Goal: Task Accomplishment & Management: Manage account settings

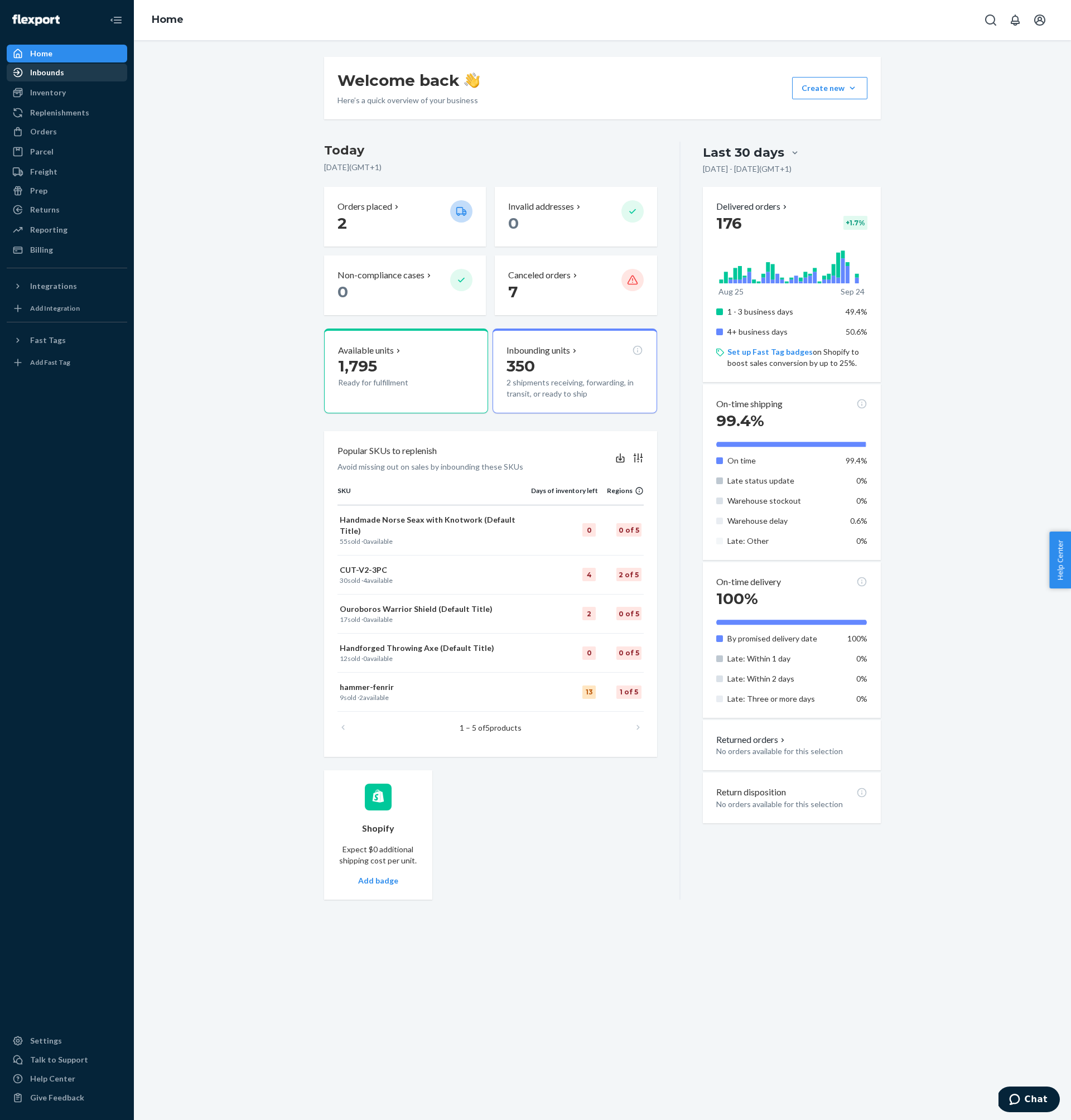
click at [67, 80] on div "Inbounds" at bounding box center [67, 73] width 118 height 16
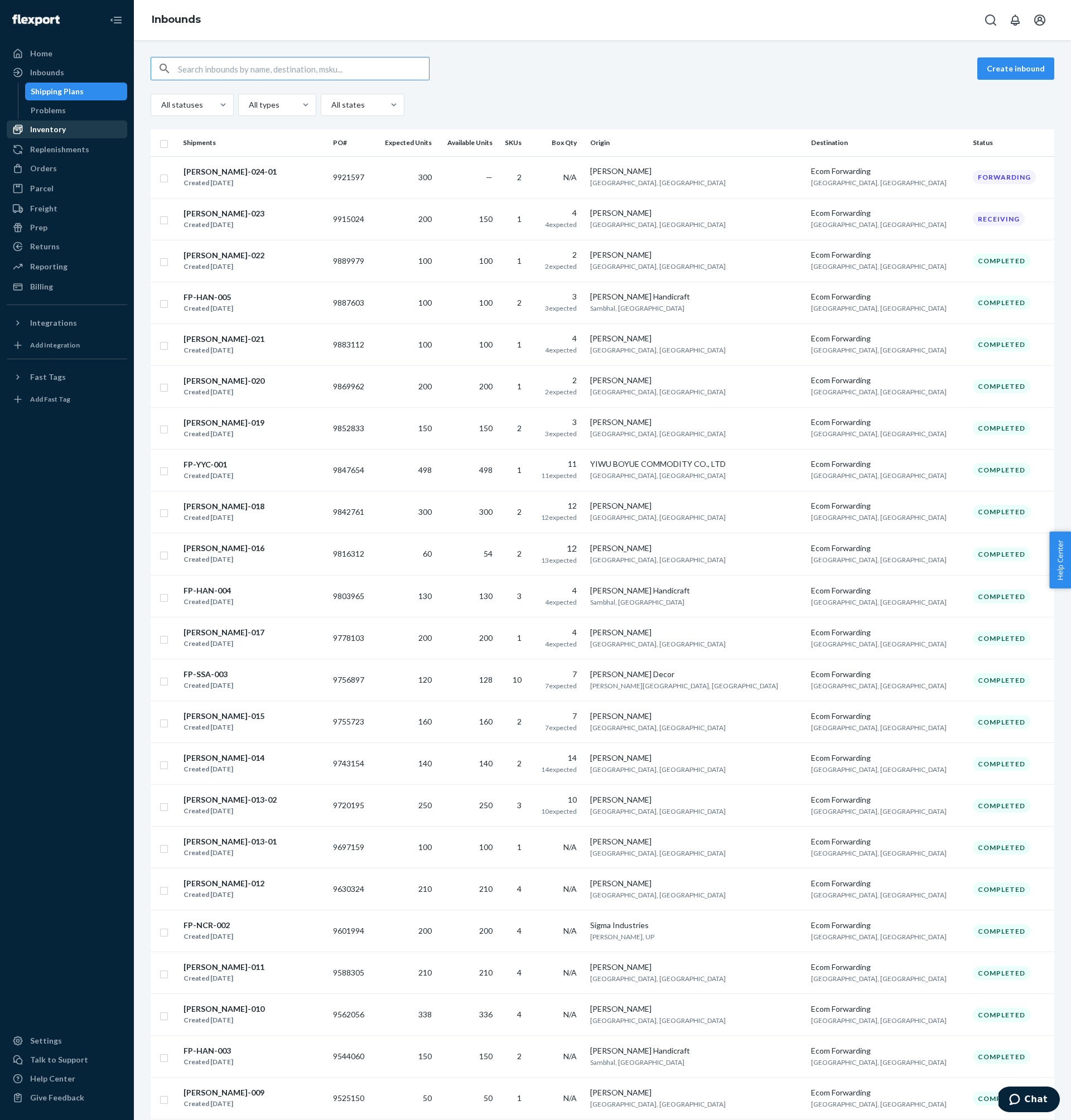
click at [66, 121] on div "Inventory" at bounding box center [67, 129] width 118 height 16
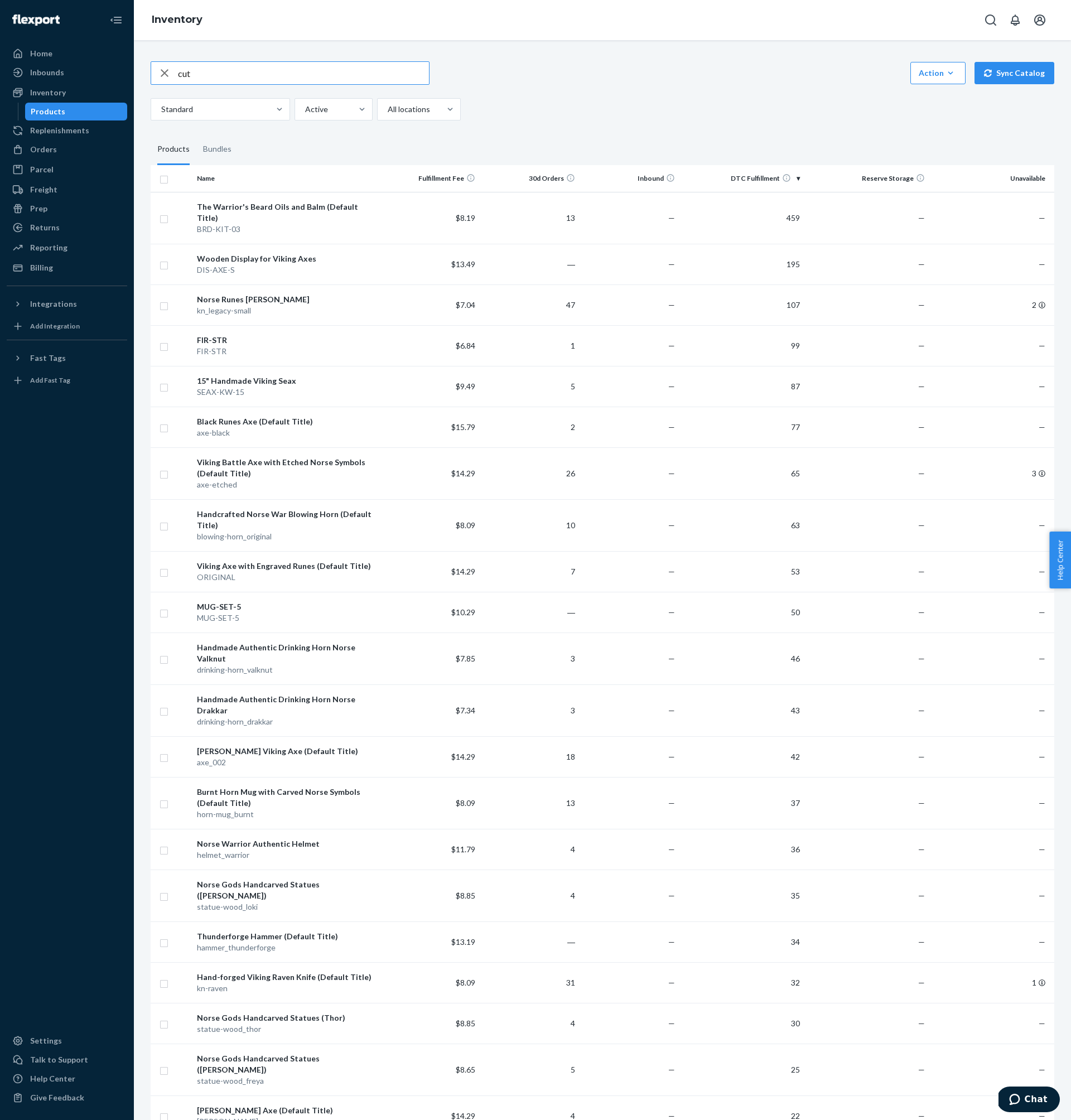
type input "cut"
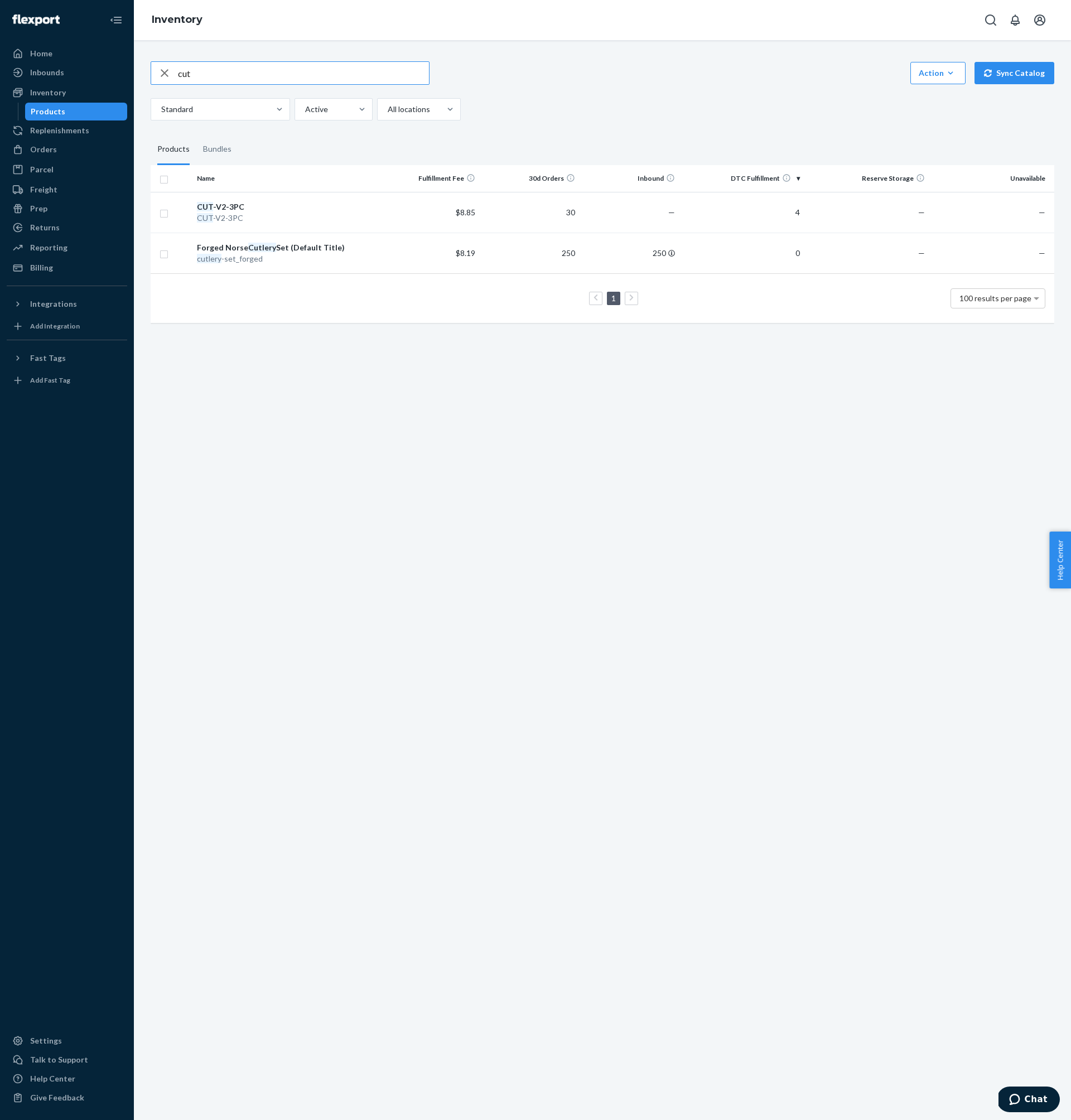
click at [258, 77] on input "cut" at bounding box center [303, 73] width 251 height 23
click at [48, 150] on div "Orders" at bounding box center [43, 149] width 27 height 11
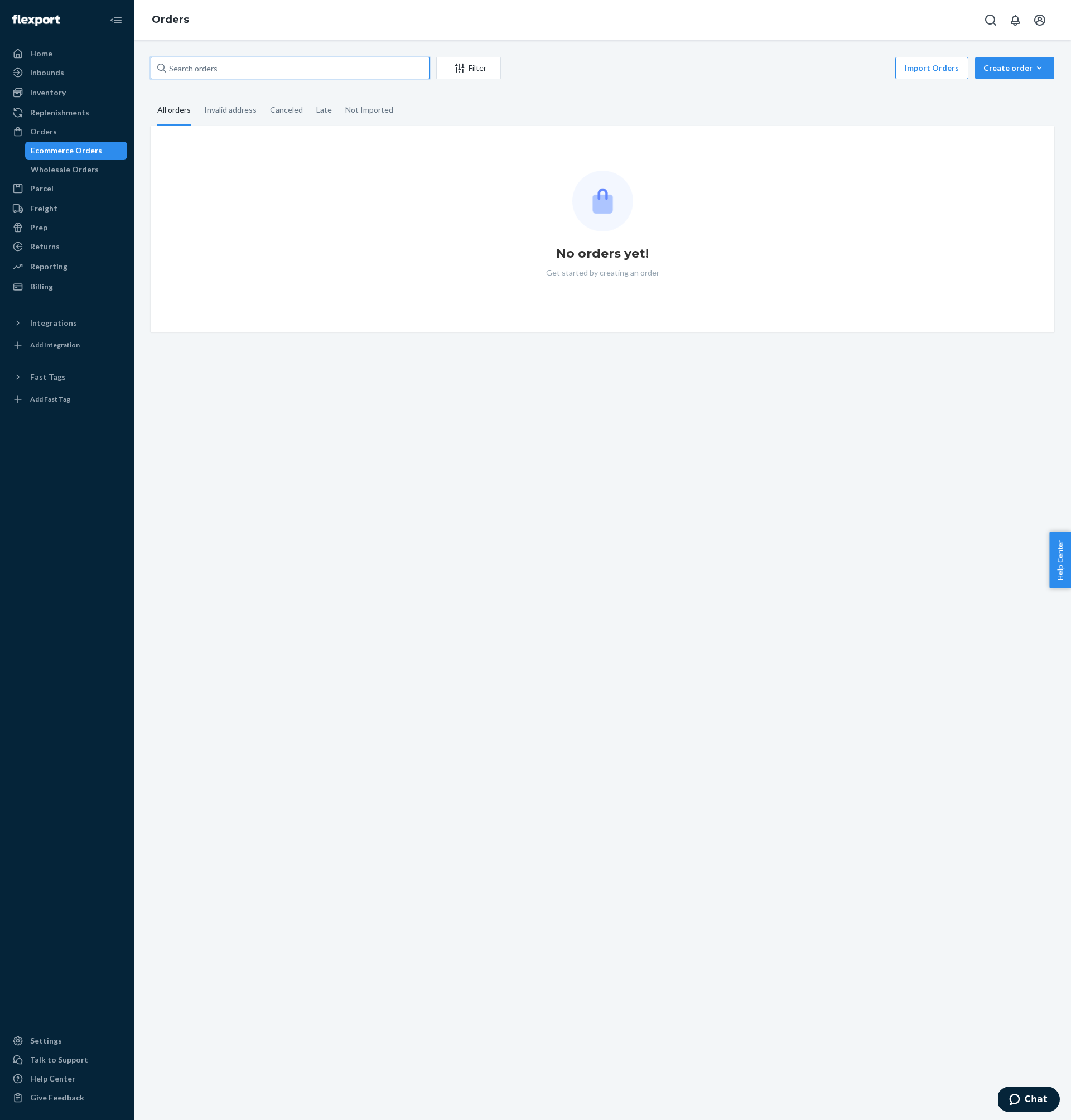
click at [222, 70] on input "text" at bounding box center [290, 68] width 279 height 23
paste input "135250229"
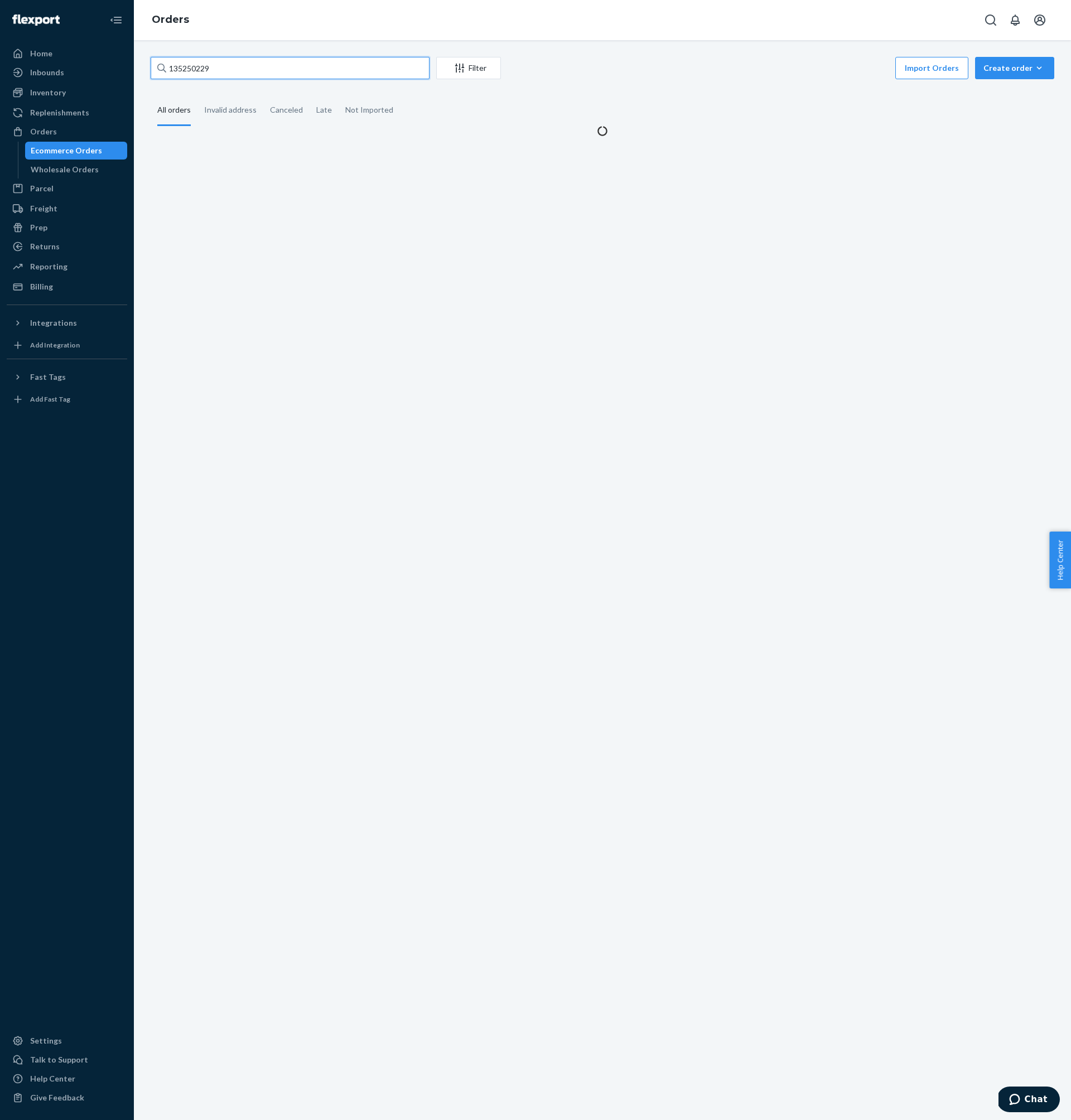
type input "135250229"
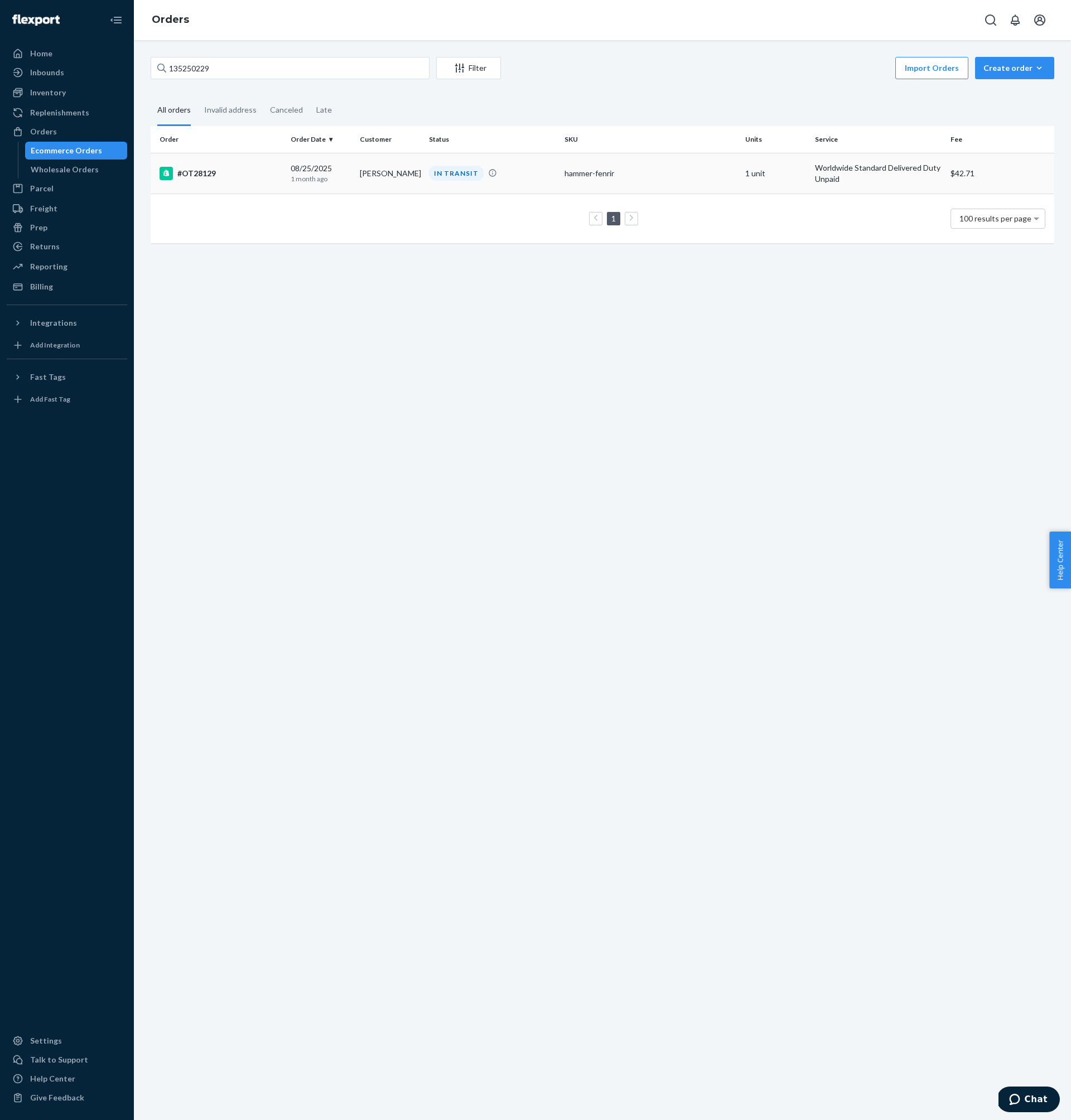
click at [241, 167] on div "#OT28129" at bounding box center [221, 173] width 122 height 13
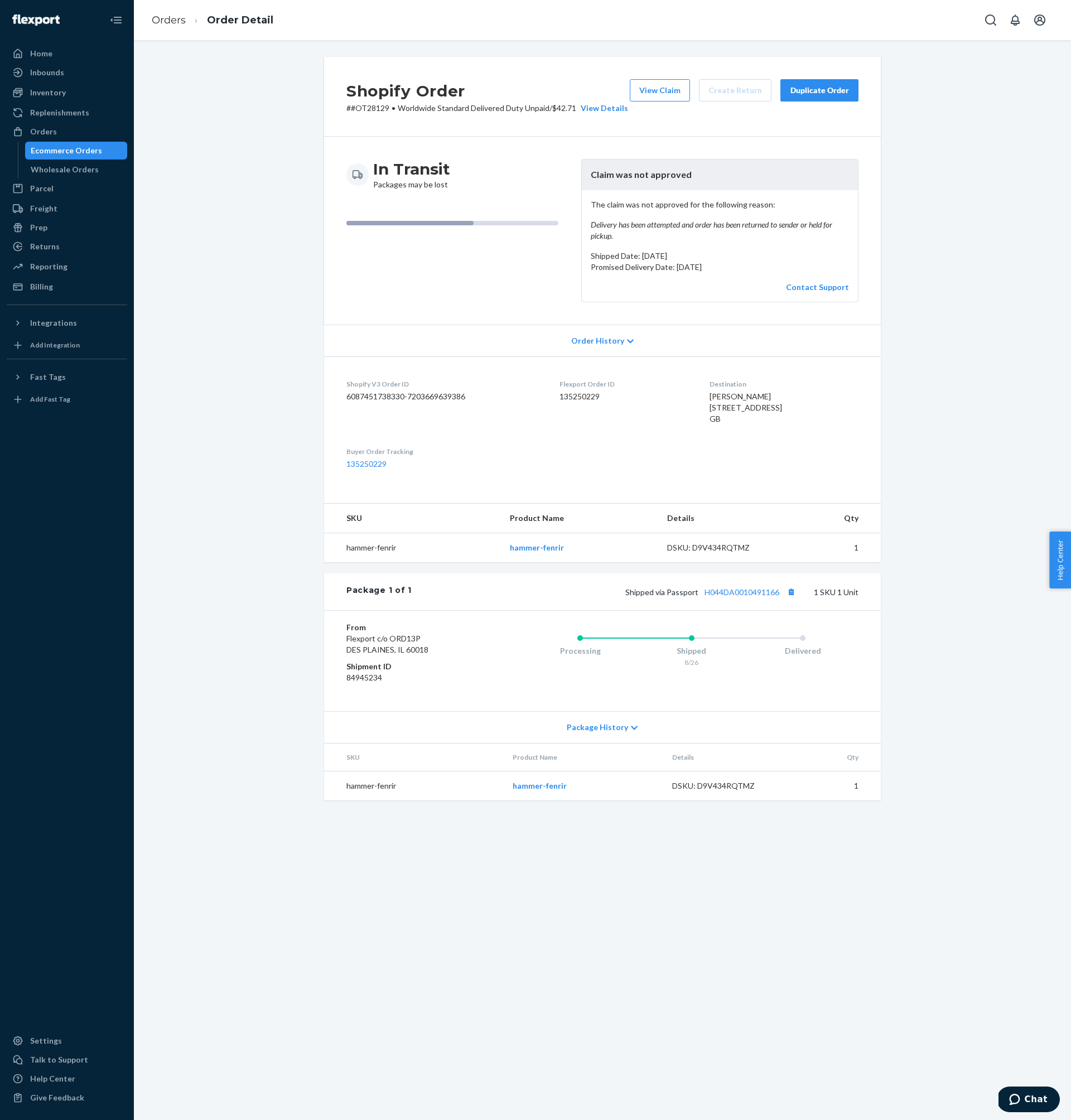
click at [716, 599] on div "Shipped via Passport H044DA0010491166 1 SKU 1 Unit" at bounding box center [635, 592] width 447 height 15
click at [720, 596] on link "H044DA0010491166" at bounding box center [741, 592] width 74 height 9
click at [782, 336] on div "Order History" at bounding box center [602, 340] width 557 height 32
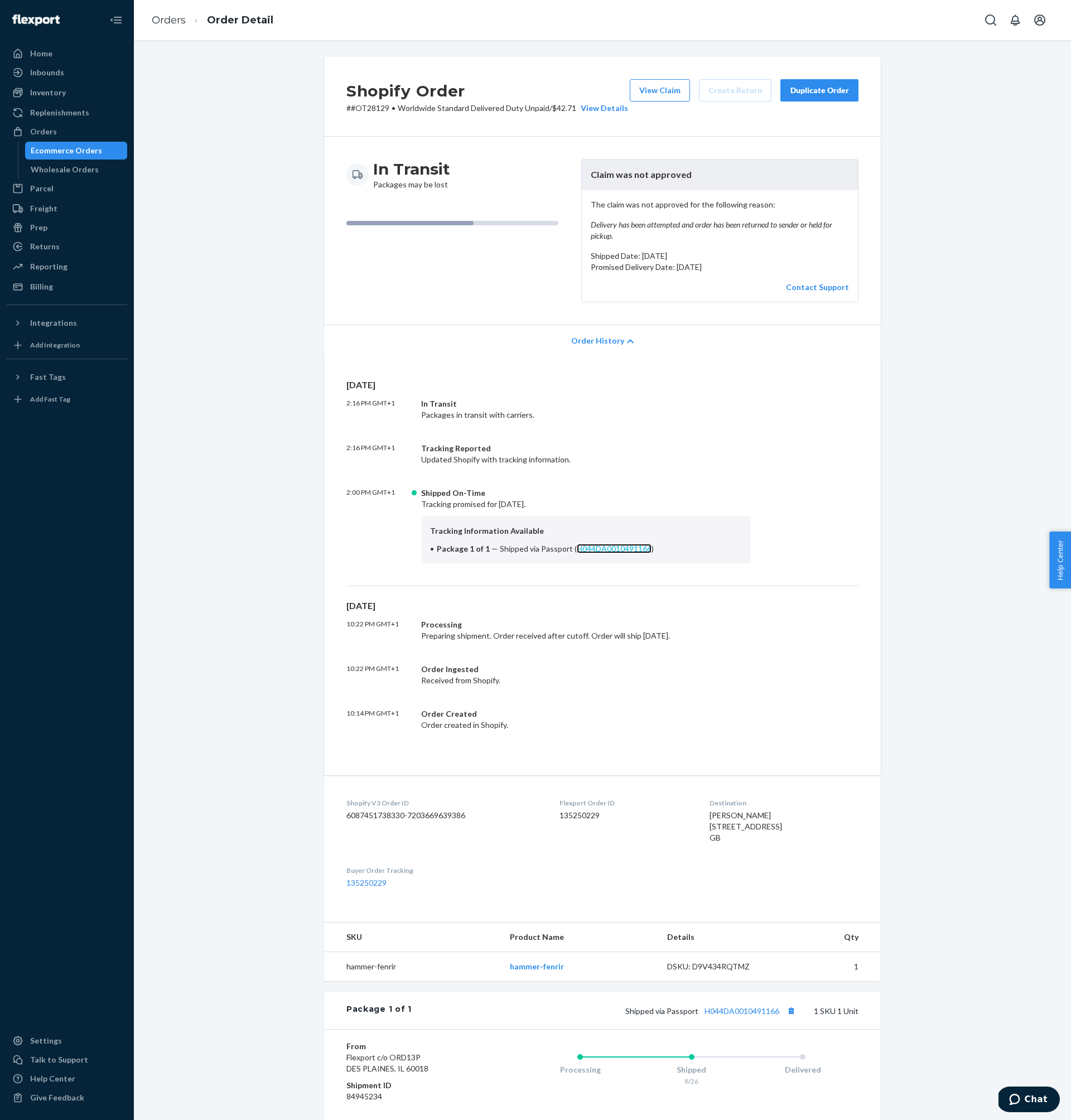
click at [616, 545] on link "H044DA0010491166" at bounding box center [614, 549] width 74 height 9
click at [831, 123] on div "Shopify Order # #OT28129 • Worldwide Standard Delivered Duty Unpaid / $42.71 Vi…" at bounding box center [602, 97] width 557 height 80
click at [821, 286] on link "Contact Support" at bounding box center [817, 287] width 63 height 9
click at [566, 814] on dd "135250229" at bounding box center [626, 816] width 132 height 11
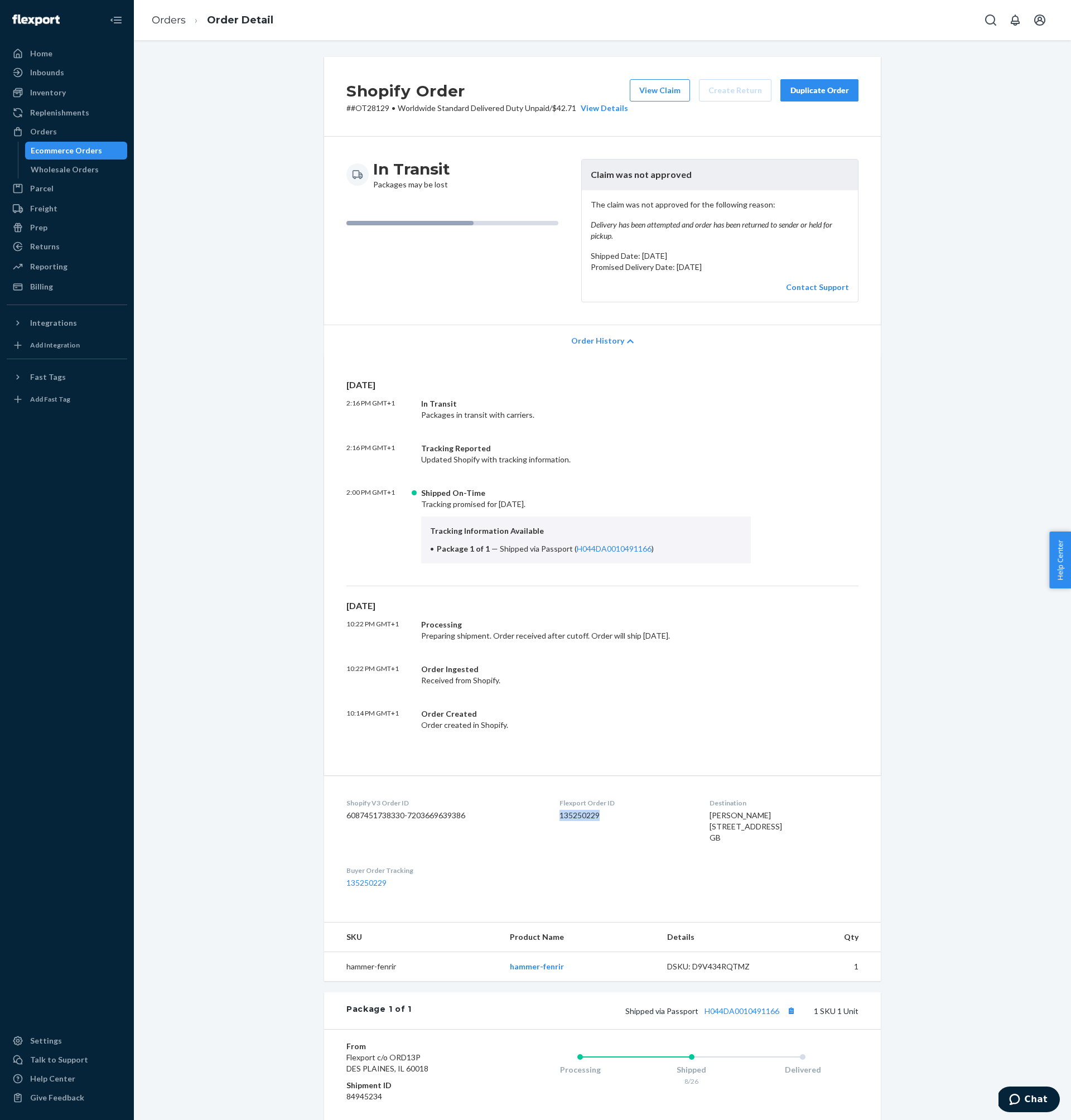
copy dd "135250229"
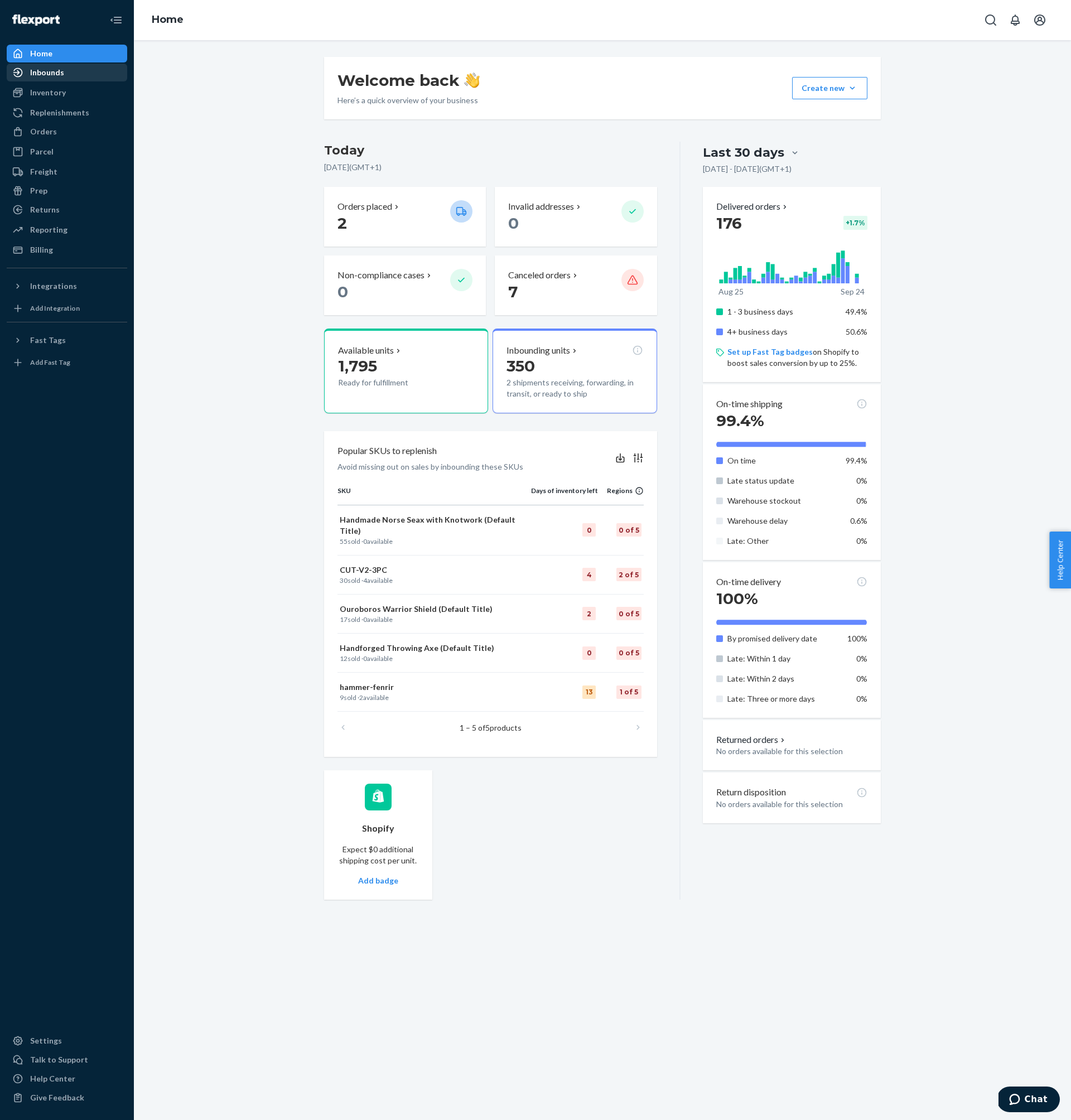
click at [45, 72] on div "Inbounds" at bounding box center [46, 73] width 34 height 11
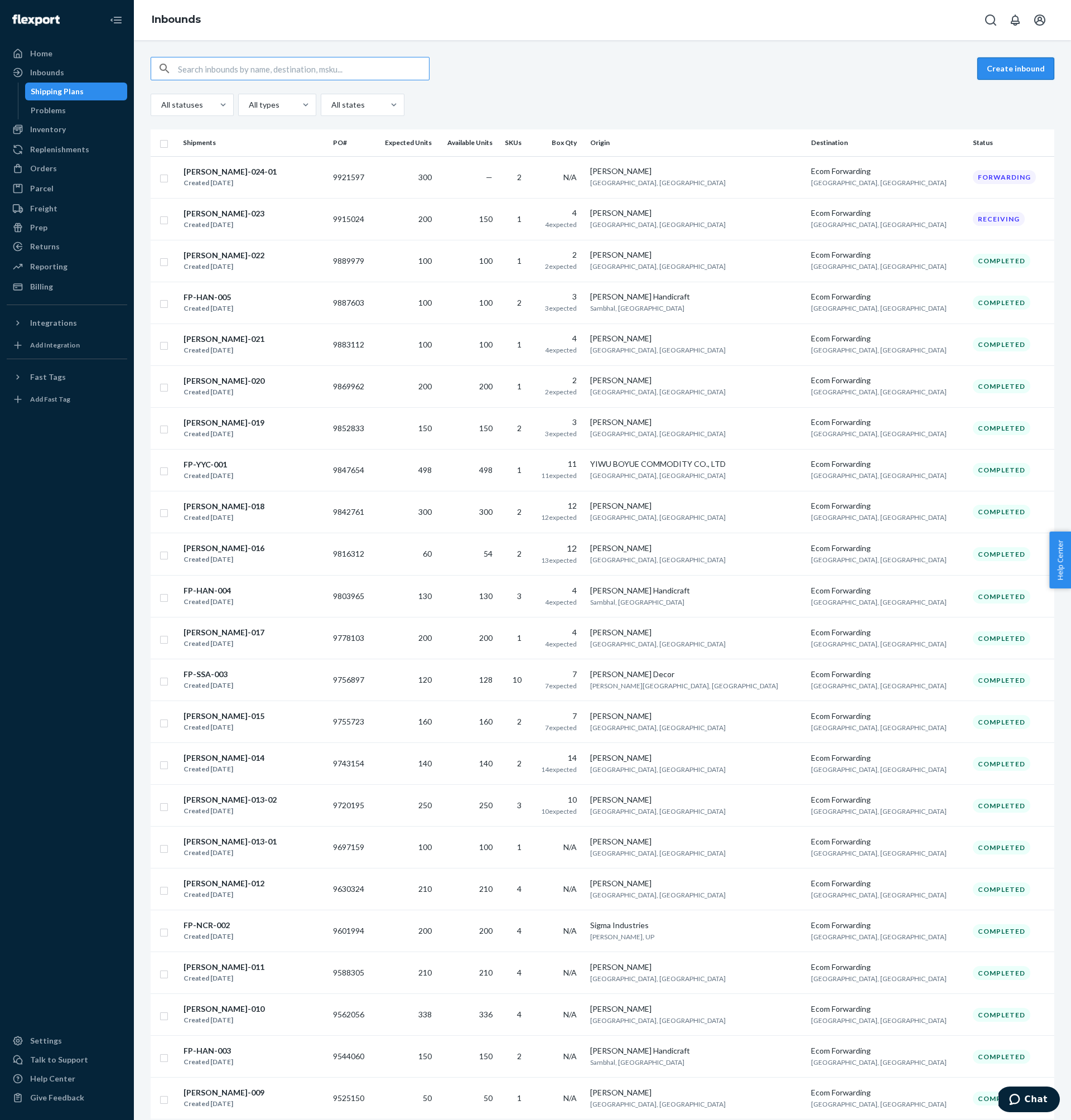
click at [1028, 67] on button "Create inbound" at bounding box center [1015, 68] width 77 height 23
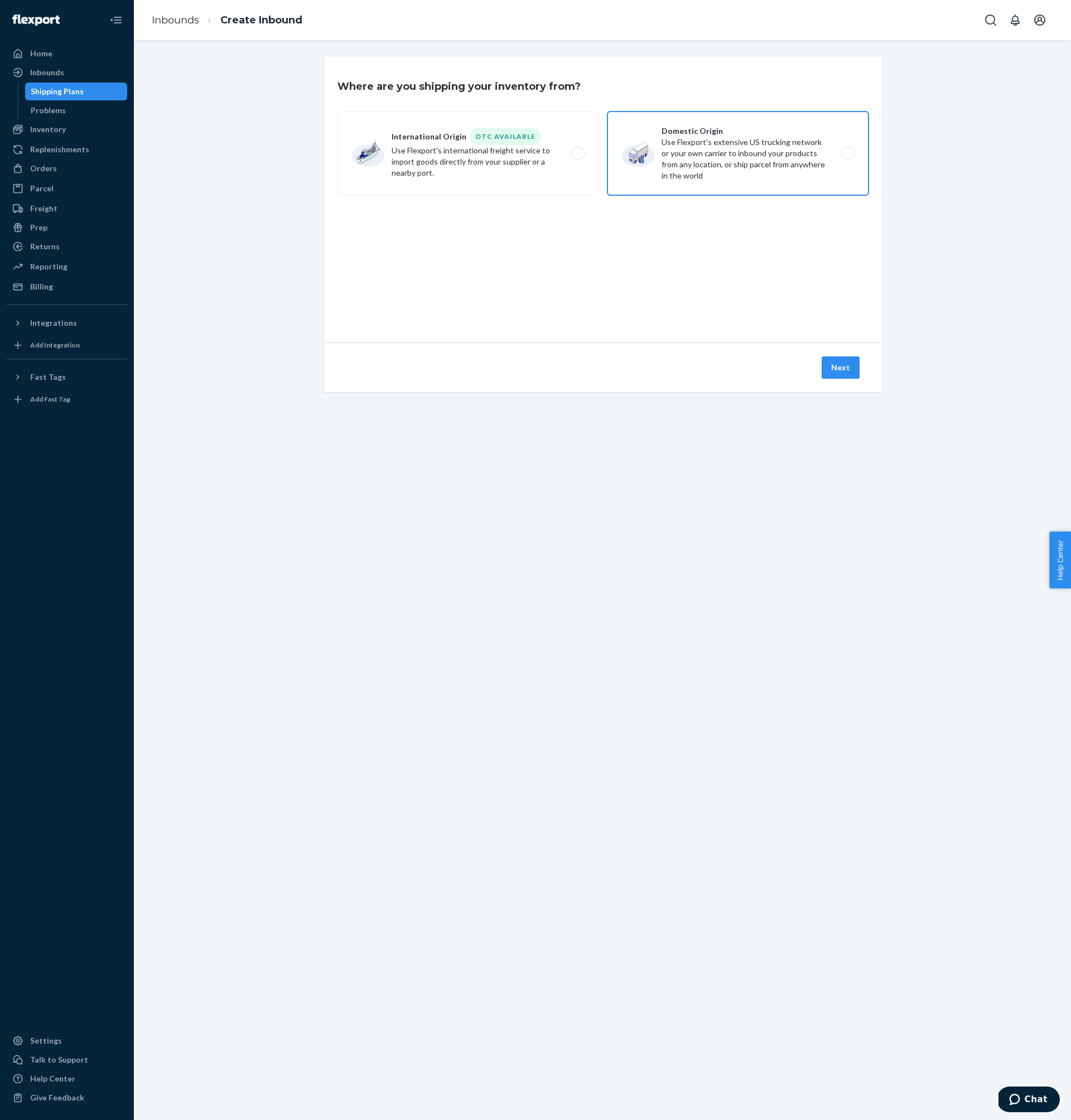
click at [706, 154] on label "Domestic Origin Use Flexport’s extensive US trucking network or your own carrie…" at bounding box center [737, 153] width 261 height 84
click at [847, 154] on input "Domestic Origin Use Flexport’s extensive US trucking network or your own carrie…" at bounding box center [850, 153] width 7 height 7
radio input "true"
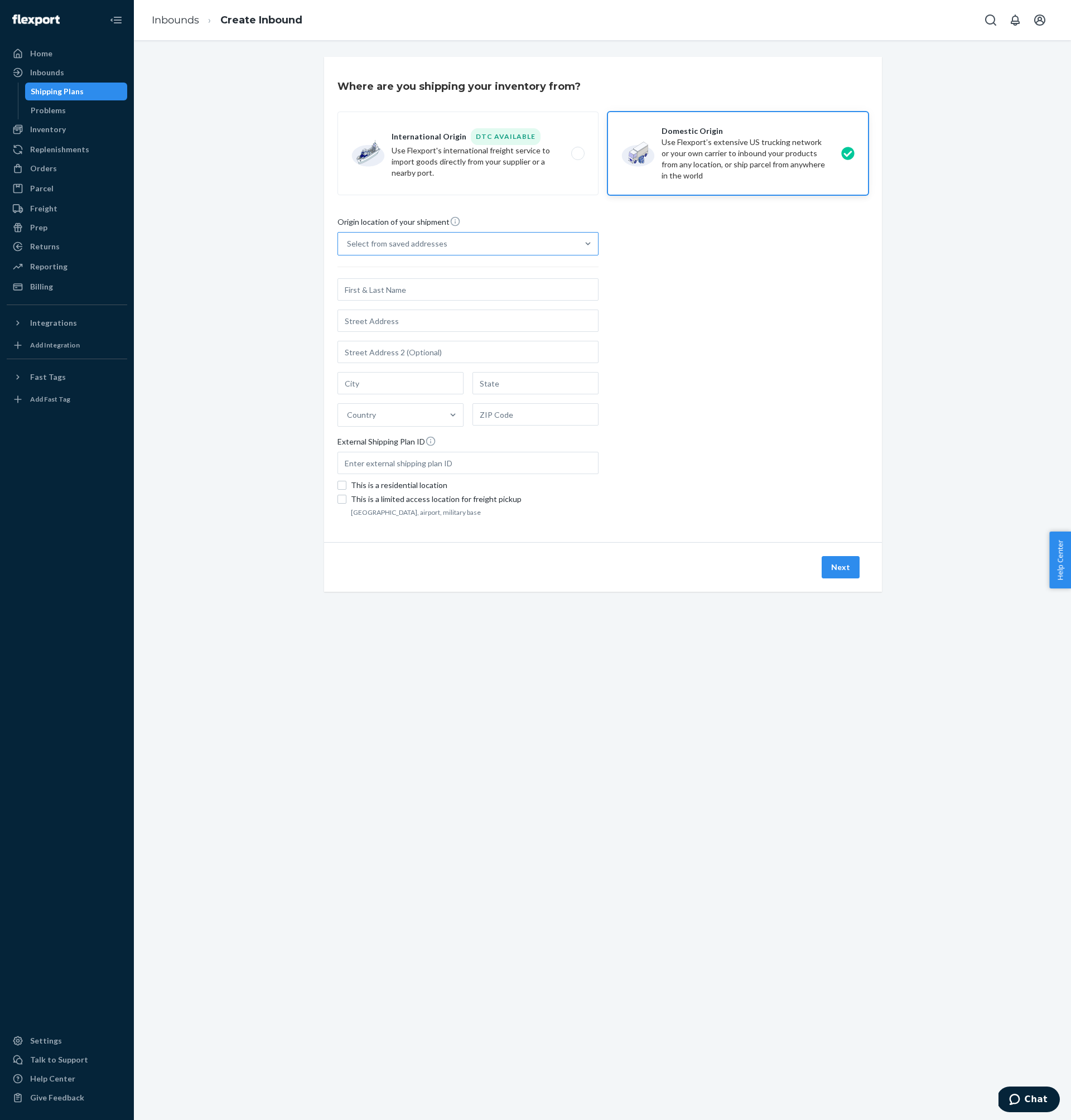
click at [449, 250] on div "Select from saved addresses" at bounding box center [458, 243] width 240 height 23
click at [348, 250] on input "Select from saved addresses" at bounding box center [347, 243] width 1 height 11
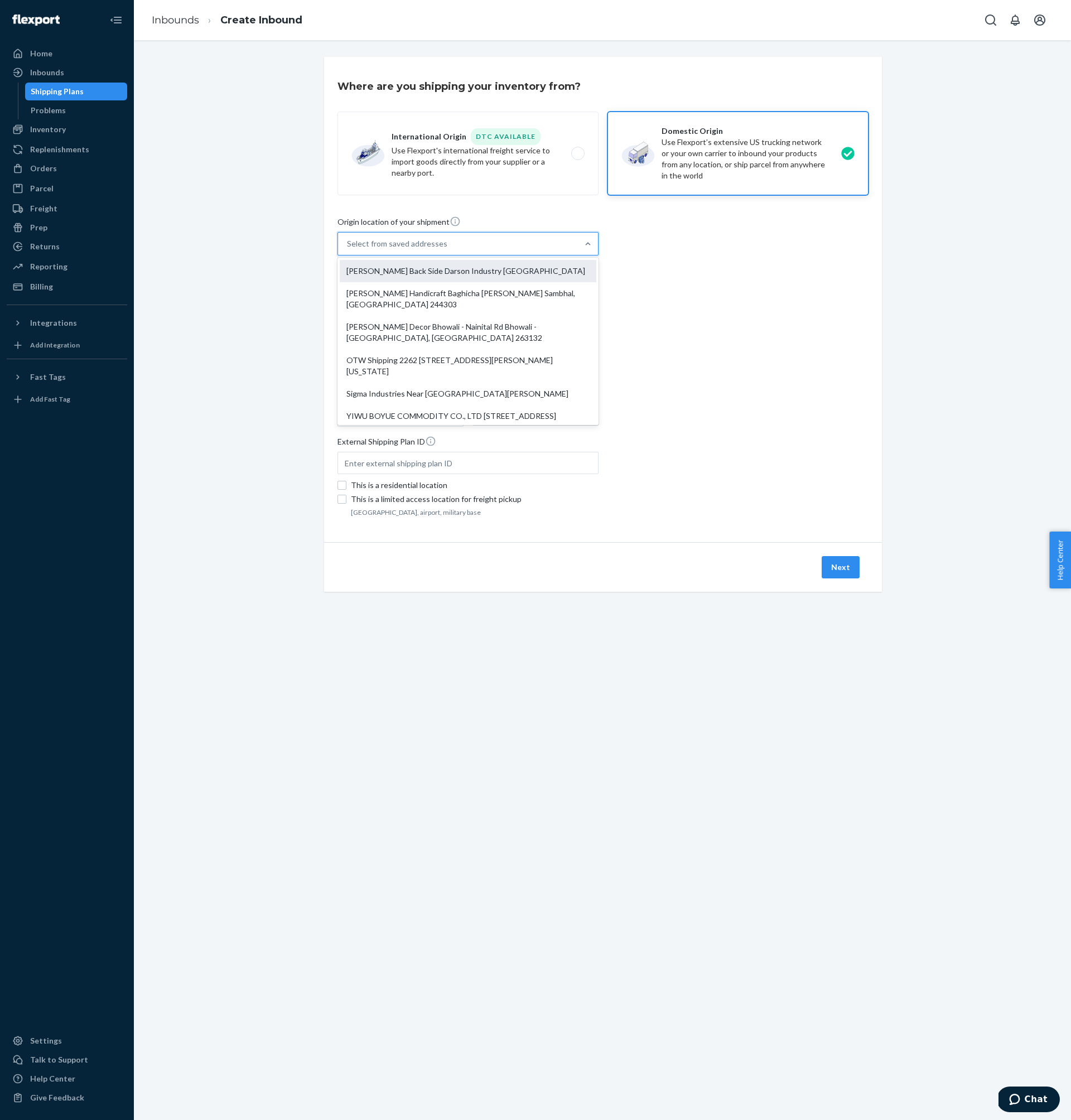
click at [441, 283] on div "Yousaf Ali Back Side Darson Industry GT Road Wazirabad, Punjab 52000" at bounding box center [468, 271] width 257 height 23
click at [348, 250] on input "option Yousaf Ali Back Side Darson Industry GT Road Wazirabad, Punjab 52000 foc…" at bounding box center [347, 243] width 1 height 11
type input "Yousaf Ali"
type input "Wazirabad"
type input "Punjab"
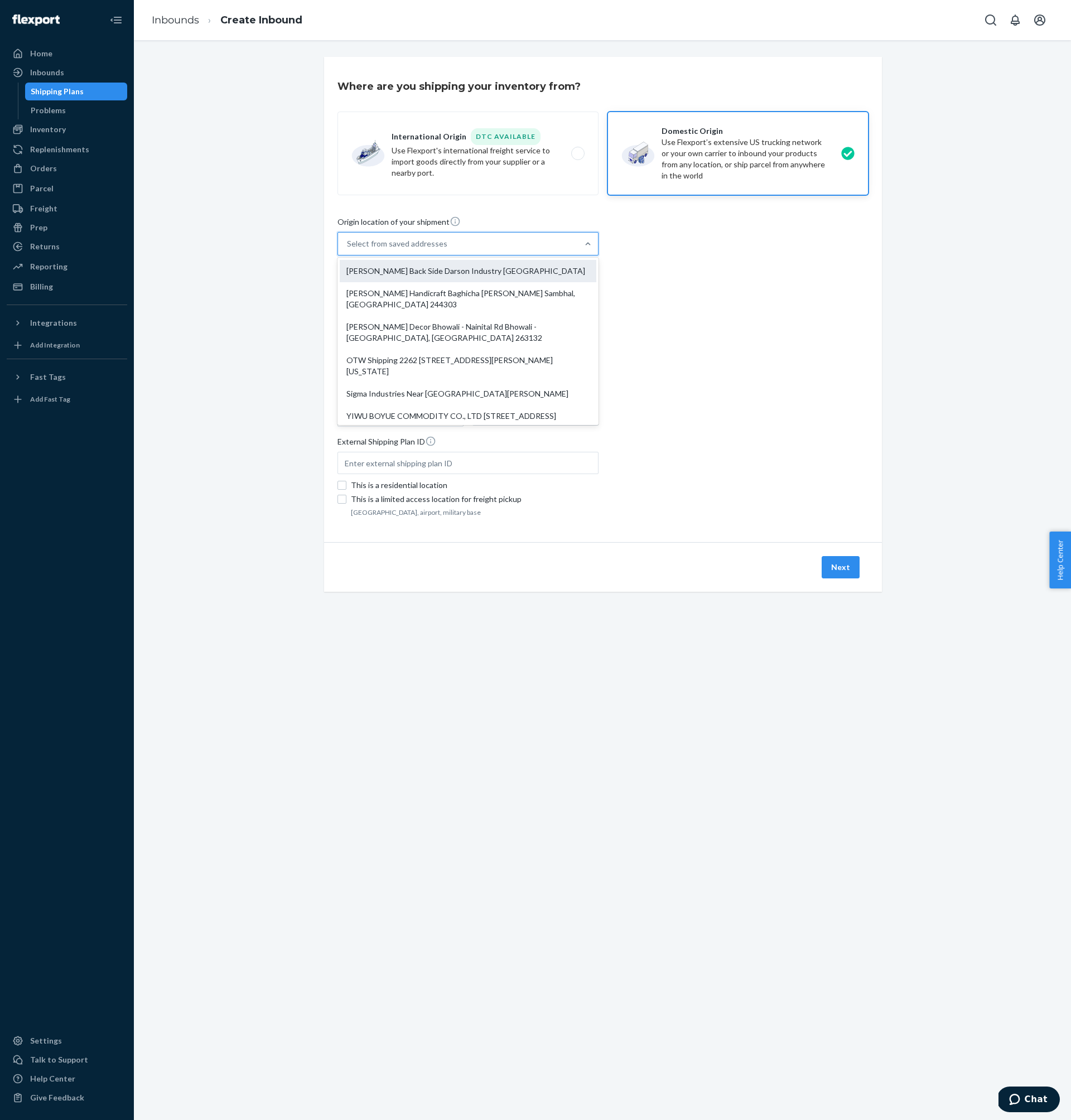
type input "52000"
type input "Back Side Darson Industry GT Road"
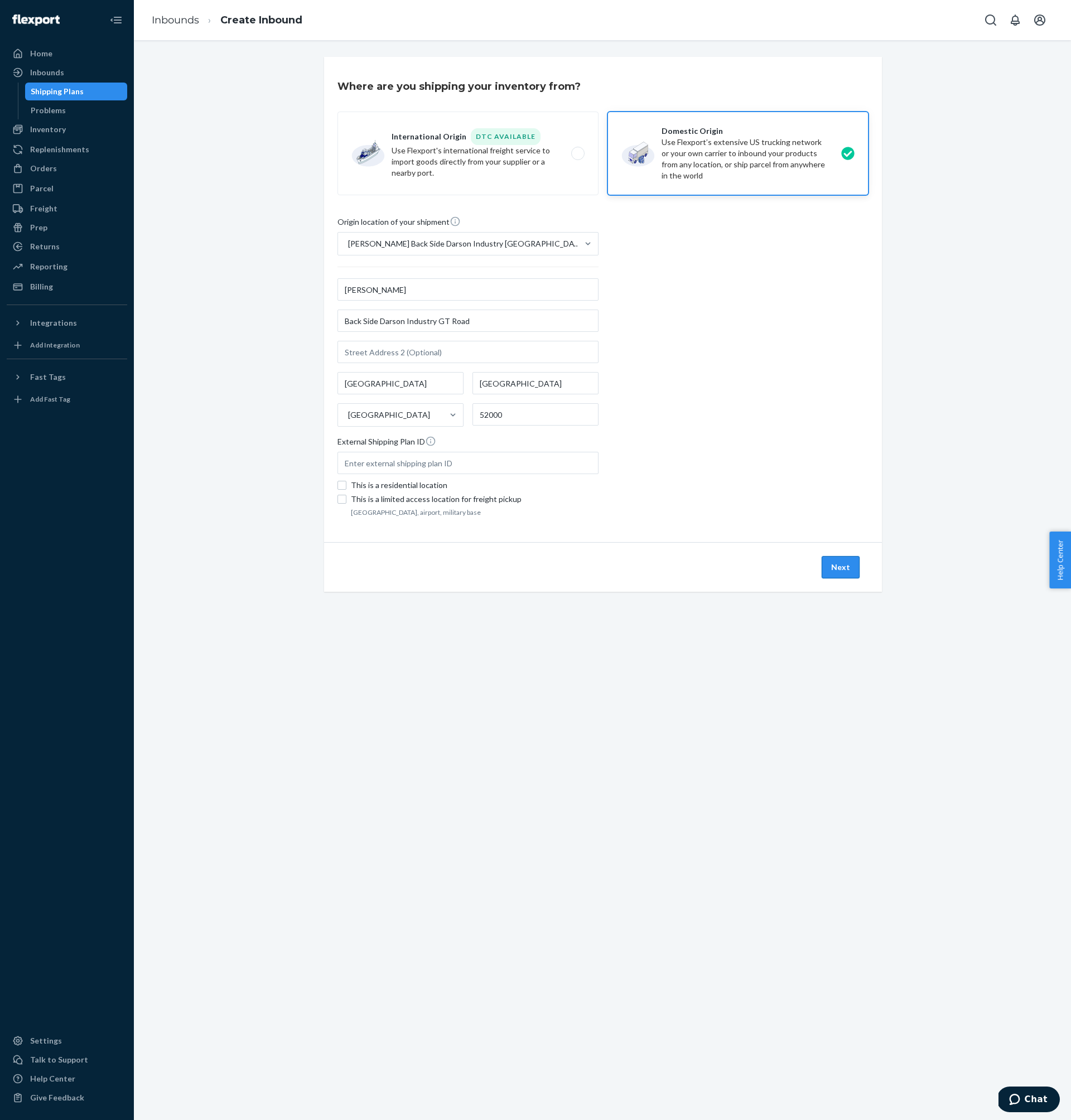
click at [831, 570] on button "Next" at bounding box center [841, 567] width 38 height 23
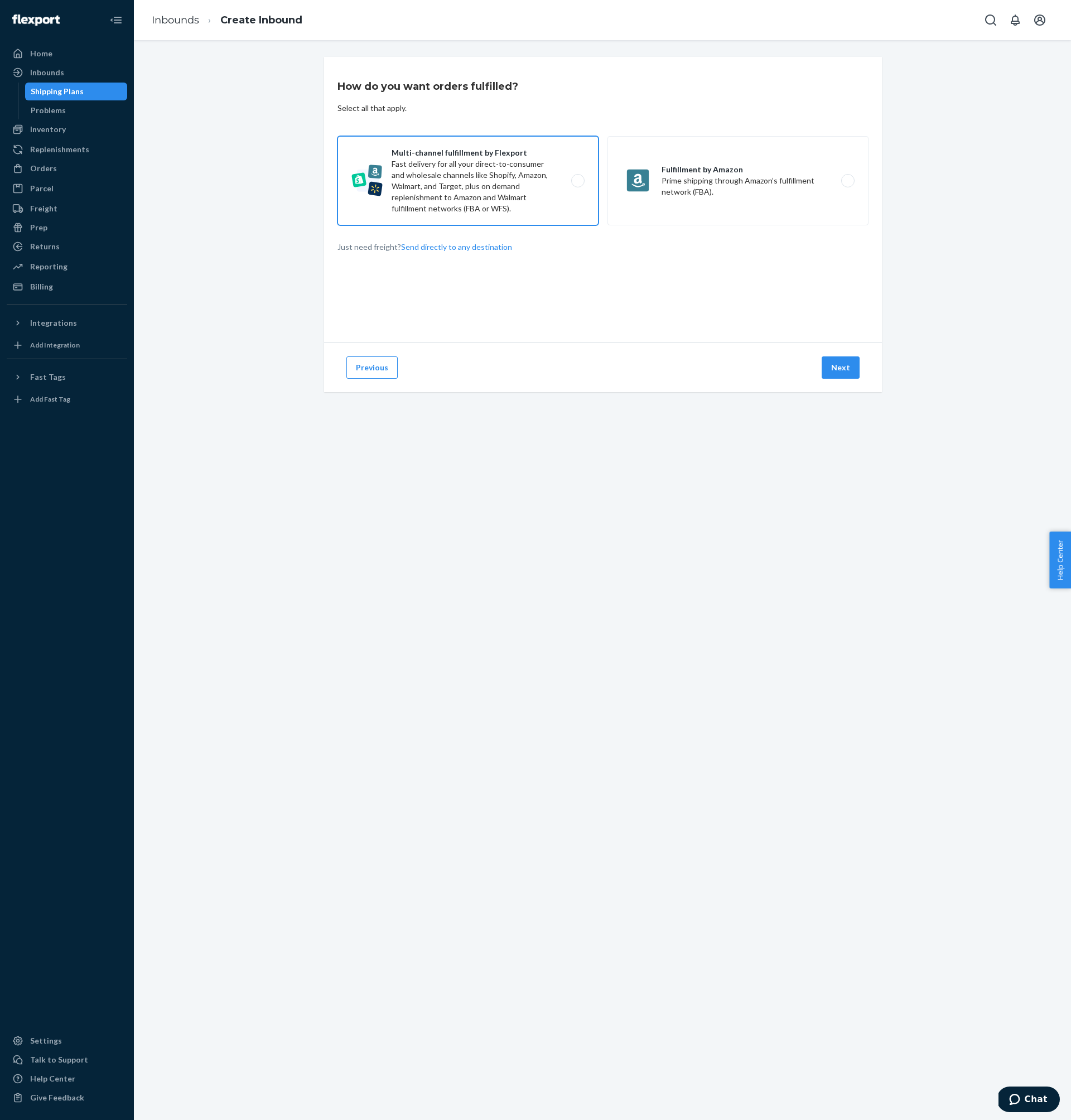
click at [503, 207] on label "Multi-channel fulfillment by Flexport Fast delivery for all your direct-to-cons…" at bounding box center [467, 181] width 261 height 89
click at [578, 185] on input "Multi-channel fulfillment by Flexport Fast delivery for all your direct-to-cons…" at bounding box center [581, 181] width 7 height 7
radio input "true"
click at [849, 372] on button "Next" at bounding box center [841, 367] width 38 height 23
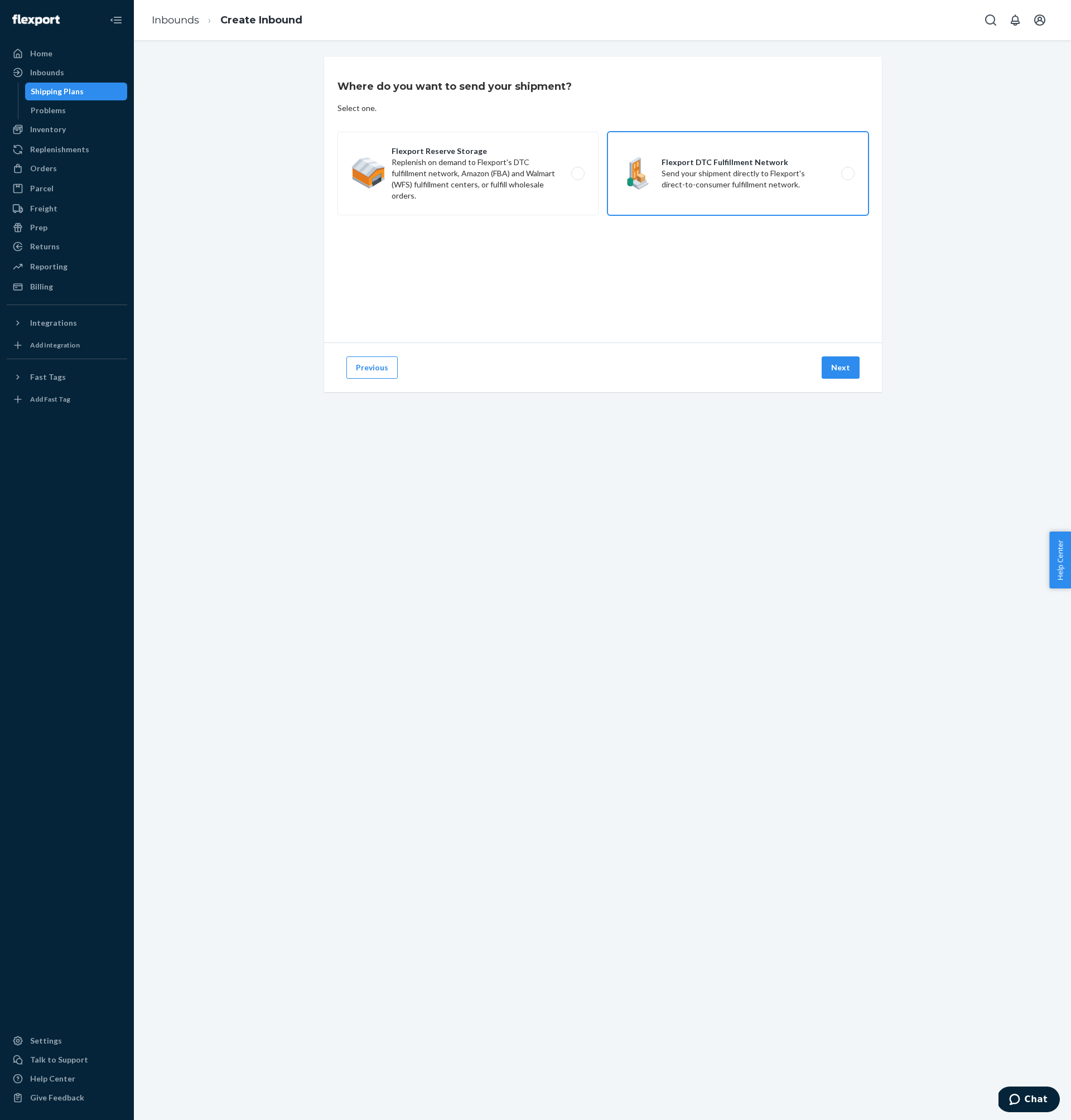
click at [797, 174] on label "Flexport DTC Fulfillment Network Send your shipment directly to Flexport's dire…" at bounding box center [737, 173] width 261 height 84
click at [847, 174] on input "Flexport DTC Fulfillment Network Send your shipment directly to Flexport's dire…" at bounding box center [850, 173] width 7 height 7
radio input "true"
click at [846, 370] on button "Next" at bounding box center [841, 367] width 38 height 23
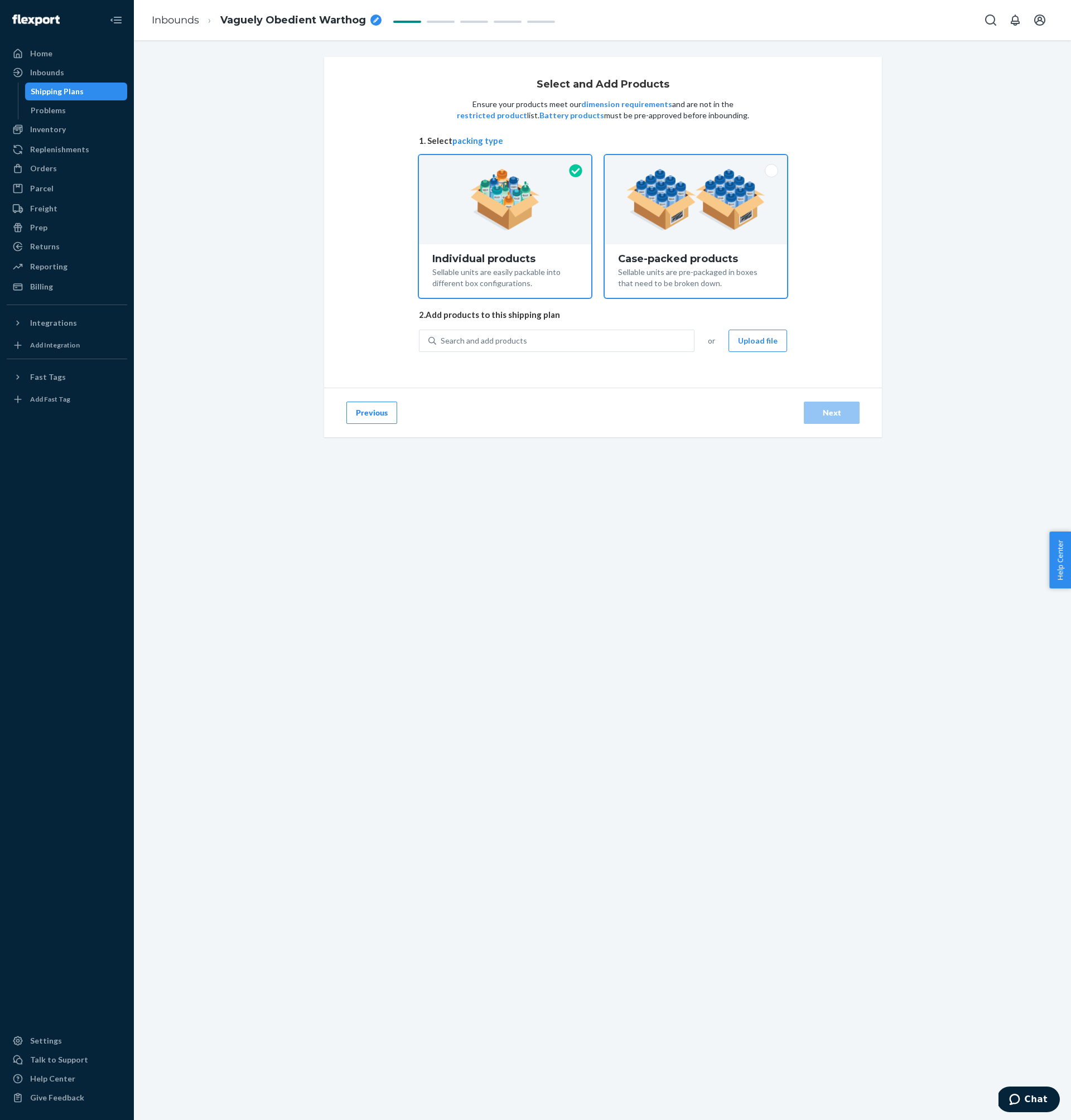
click at [688, 234] on div at bounding box center [695, 200] width 182 height 89
click at [692, 162] on input "Case-packed products Sellable units are pre-packaged in boxes that need to be b…" at bounding box center [695, 158] width 7 height 7
radio input "true"
radio input "false"
click at [553, 337] on div "Search and add products" at bounding box center [564, 341] width 258 height 20
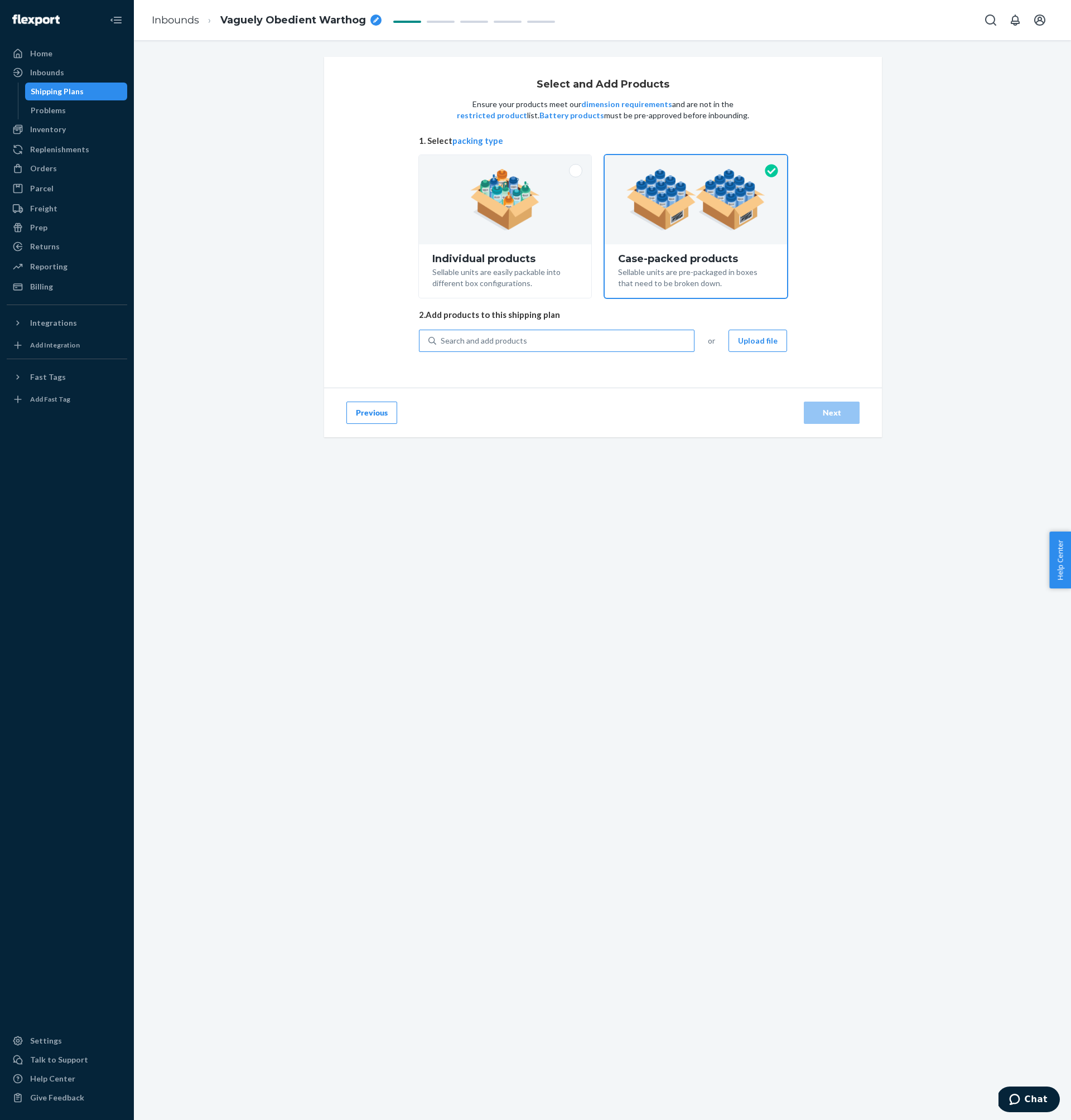
click at [442, 337] on input "Search and add products" at bounding box center [441, 340] width 1 height 11
click at [293, 19] on span "Vaguely Obedient Warthog" at bounding box center [293, 20] width 146 height 15
click at [303, 23] on input "Vaguely Obedient Warthog" at bounding box center [276, 20] width 112 height 18
click at [331, 23] on span "Vaguely Obedient Warthog" at bounding box center [293, 20] width 146 height 15
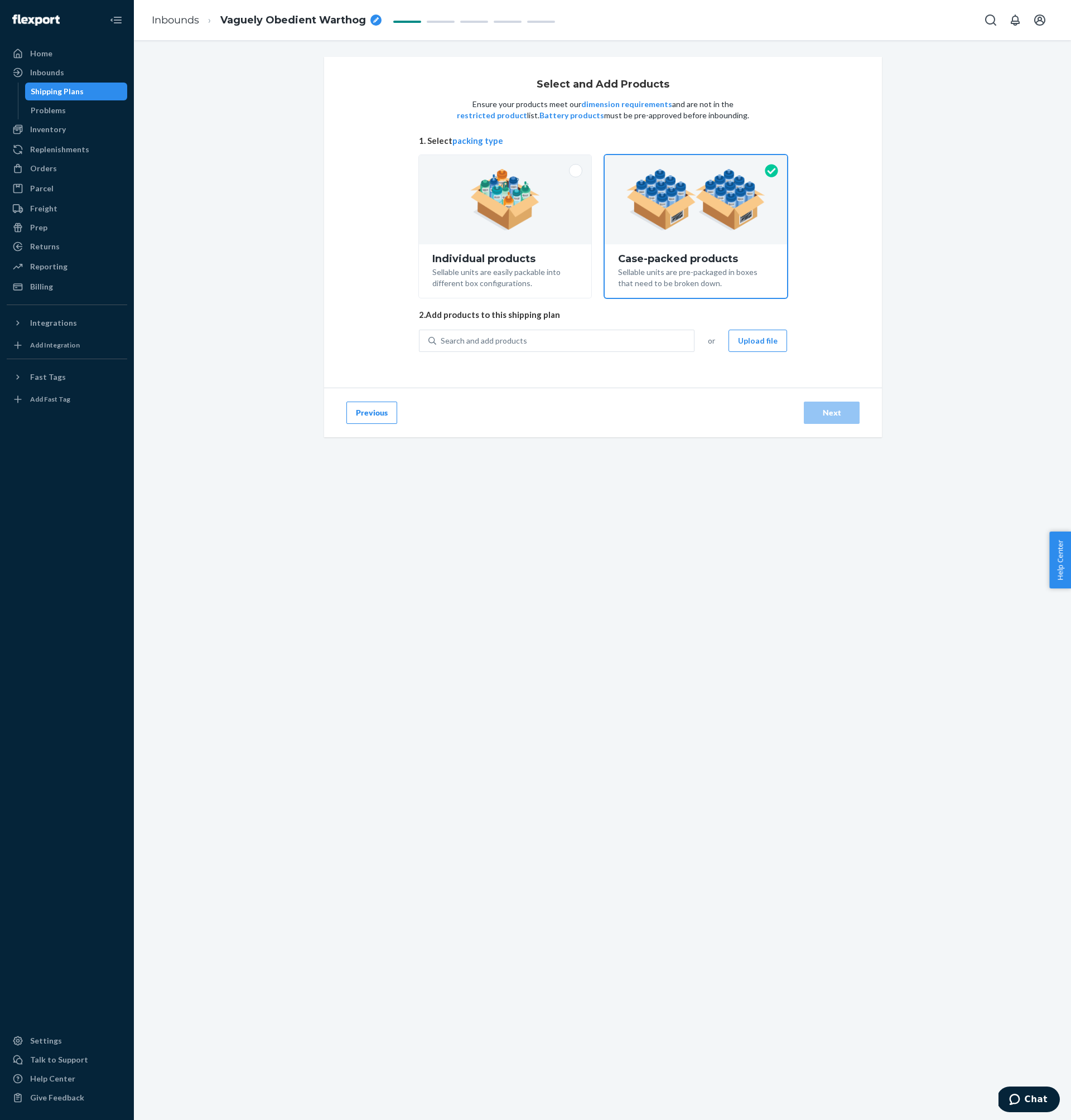
click at [290, 16] on span "Vaguely Obedient Warthog" at bounding box center [293, 20] width 146 height 15
type input "FP-TIM-024-02"
click at [308, 159] on div "Select and Add Products Ensure your products meet our dimension requirements an…" at bounding box center [603, 252] width 921 height 391
click at [583, 343] on div "Search and add products" at bounding box center [564, 341] width 258 height 20
click at [442, 343] on input "0 results available. Use Up and Down to choose options, press Enter to select t…" at bounding box center [441, 340] width 1 height 11
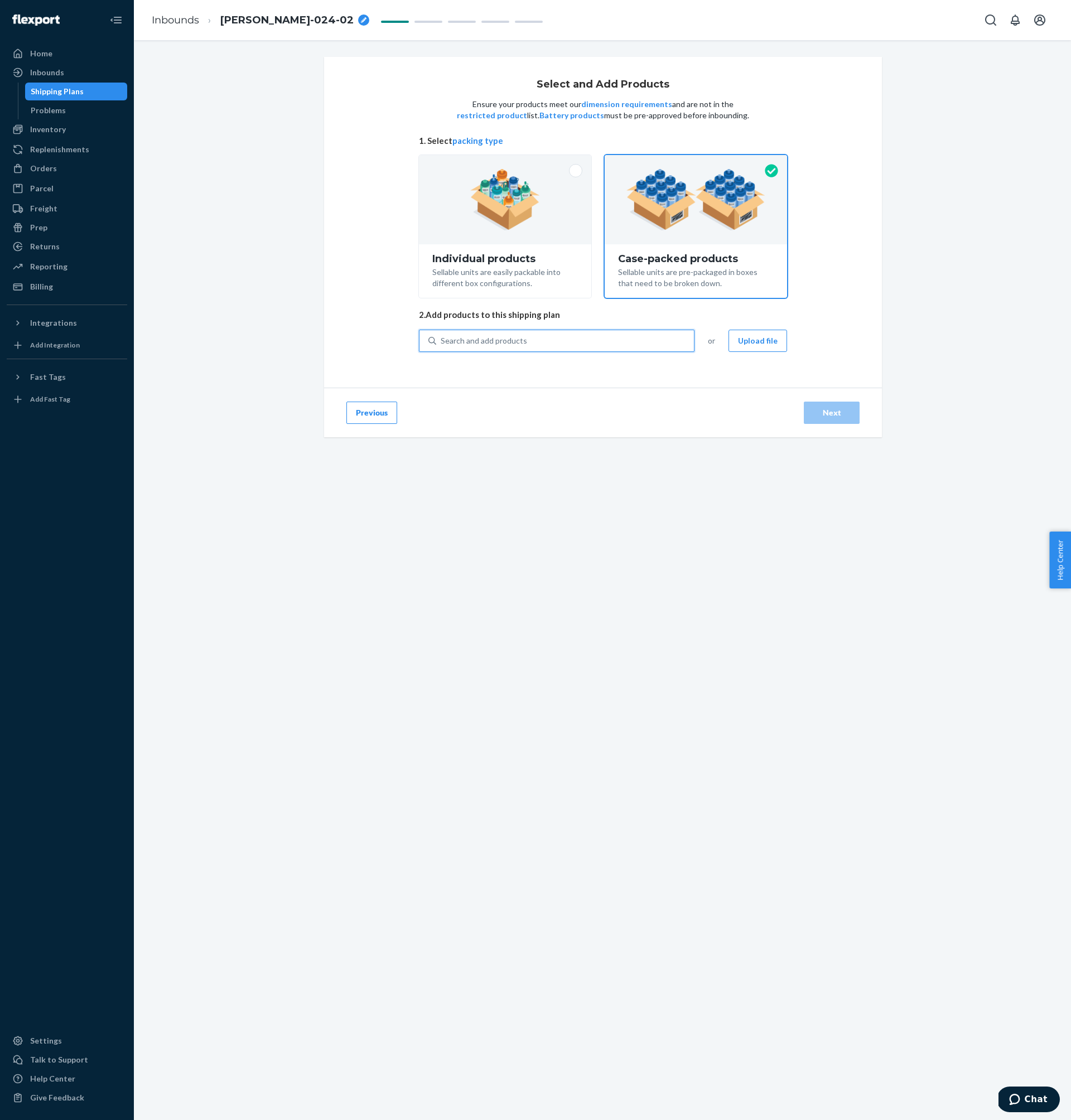
paste input "CUT-V2-3PC"
type input "CUT-V2-3PC"
click at [508, 375] on div "CUT - V2 - 3PC" at bounding box center [537, 378] width 218 height 9
click at [486, 347] on input "CUT-V2-3PC" at bounding box center [463, 340] width 45 height 11
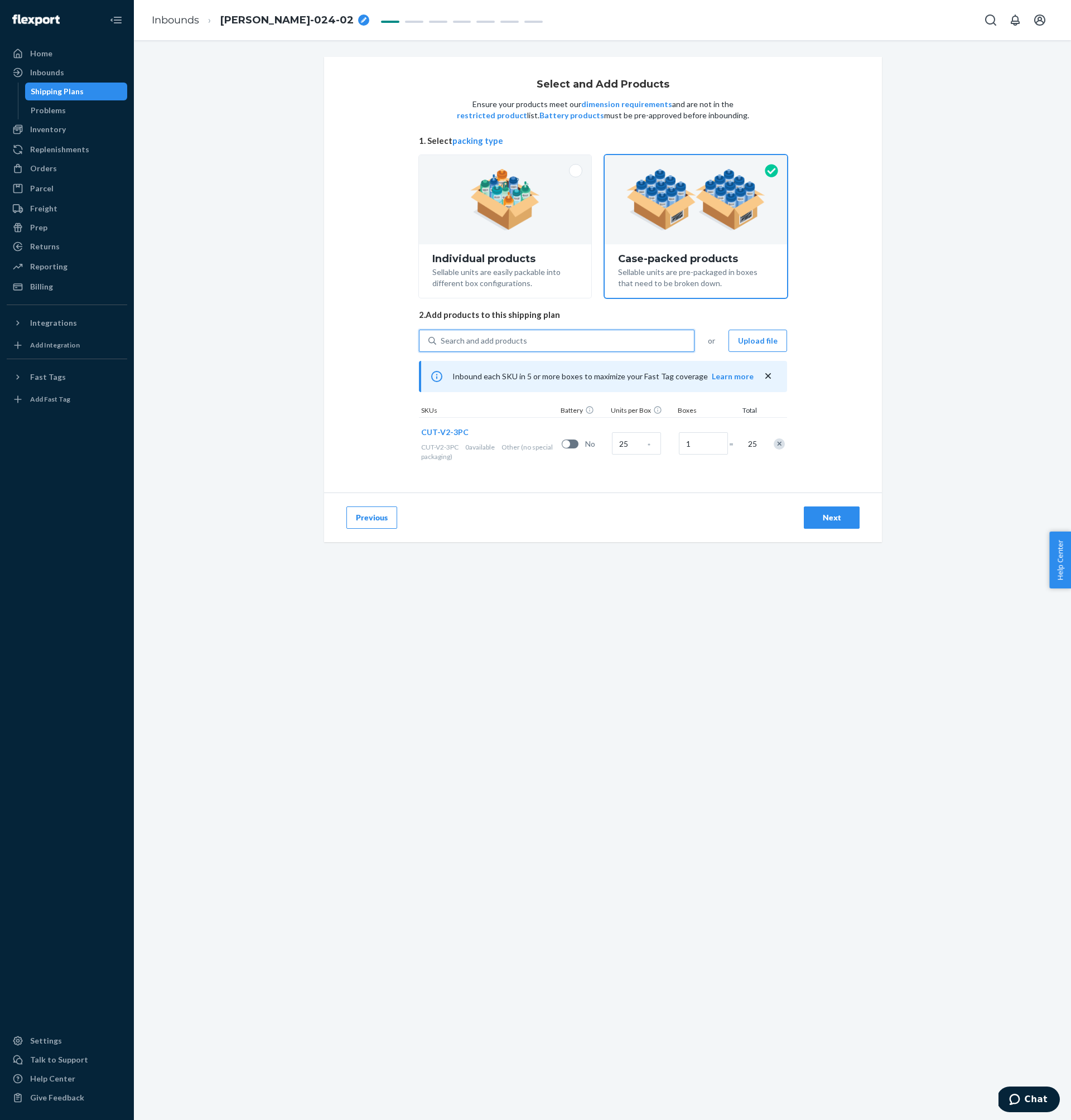
click at [503, 346] on div "Search and add products" at bounding box center [484, 340] width 86 height 11
click at [442, 346] on input "0 results available. Select is focused ,type to refine list, press Down to open…" at bounding box center [441, 340] width 1 height 11
paste input "seax_knotwork"
type input "seax_knotwork"
click at [485, 373] on div "seax _ knotwork" at bounding box center [537, 378] width 218 height 9
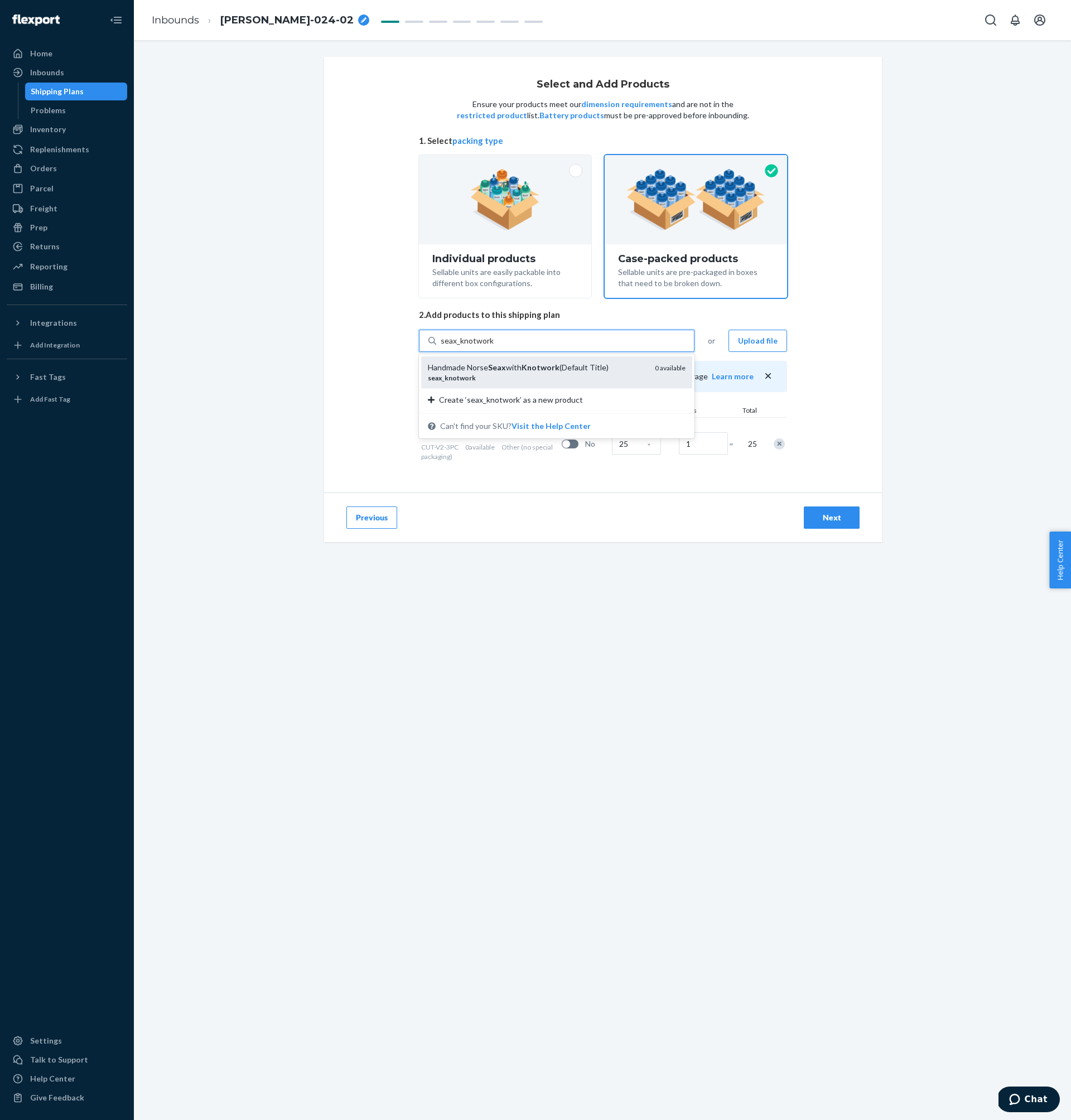
click at [485, 347] on input "seax_knotwork" at bounding box center [467, 340] width 53 height 11
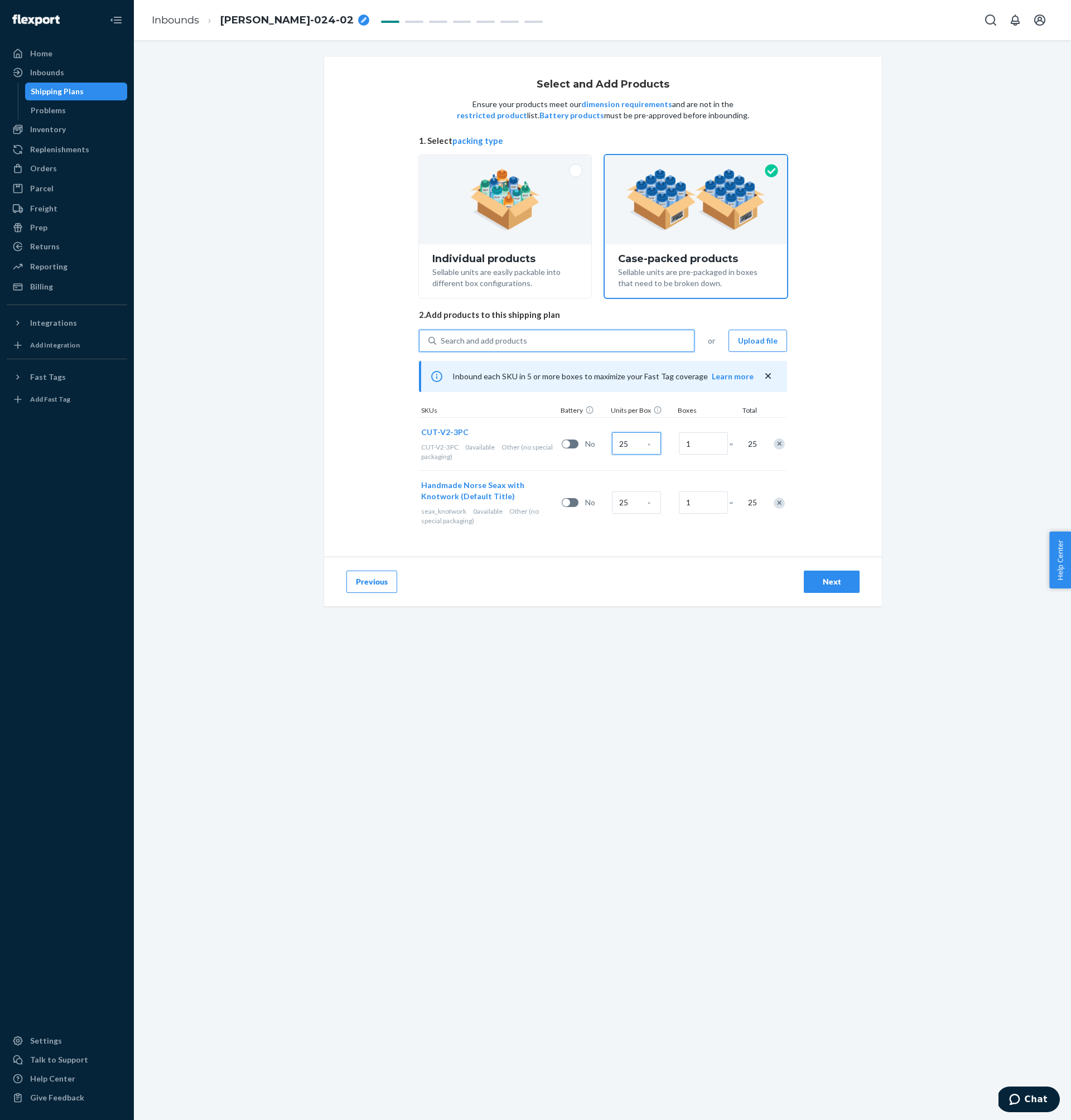
click at [628, 447] on input "25" at bounding box center [636, 443] width 49 height 23
type input "50"
type input "2"
click at [630, 504] on input "25" at bounding box center [636, 502] width 49 height 23
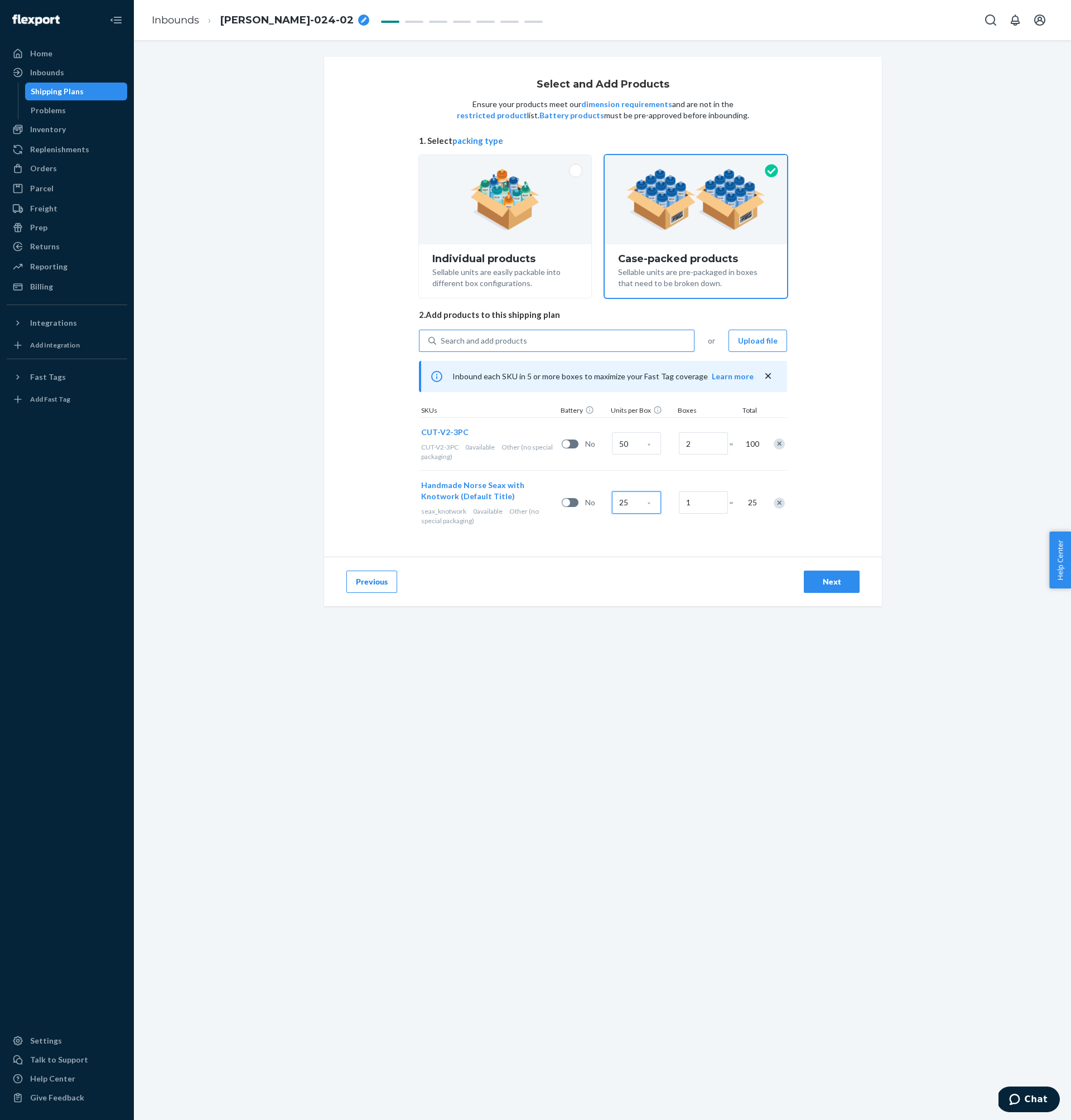
click at [630, 504] on input "25" at bounding box center [636, 502] width 49 height 23
type input "50"
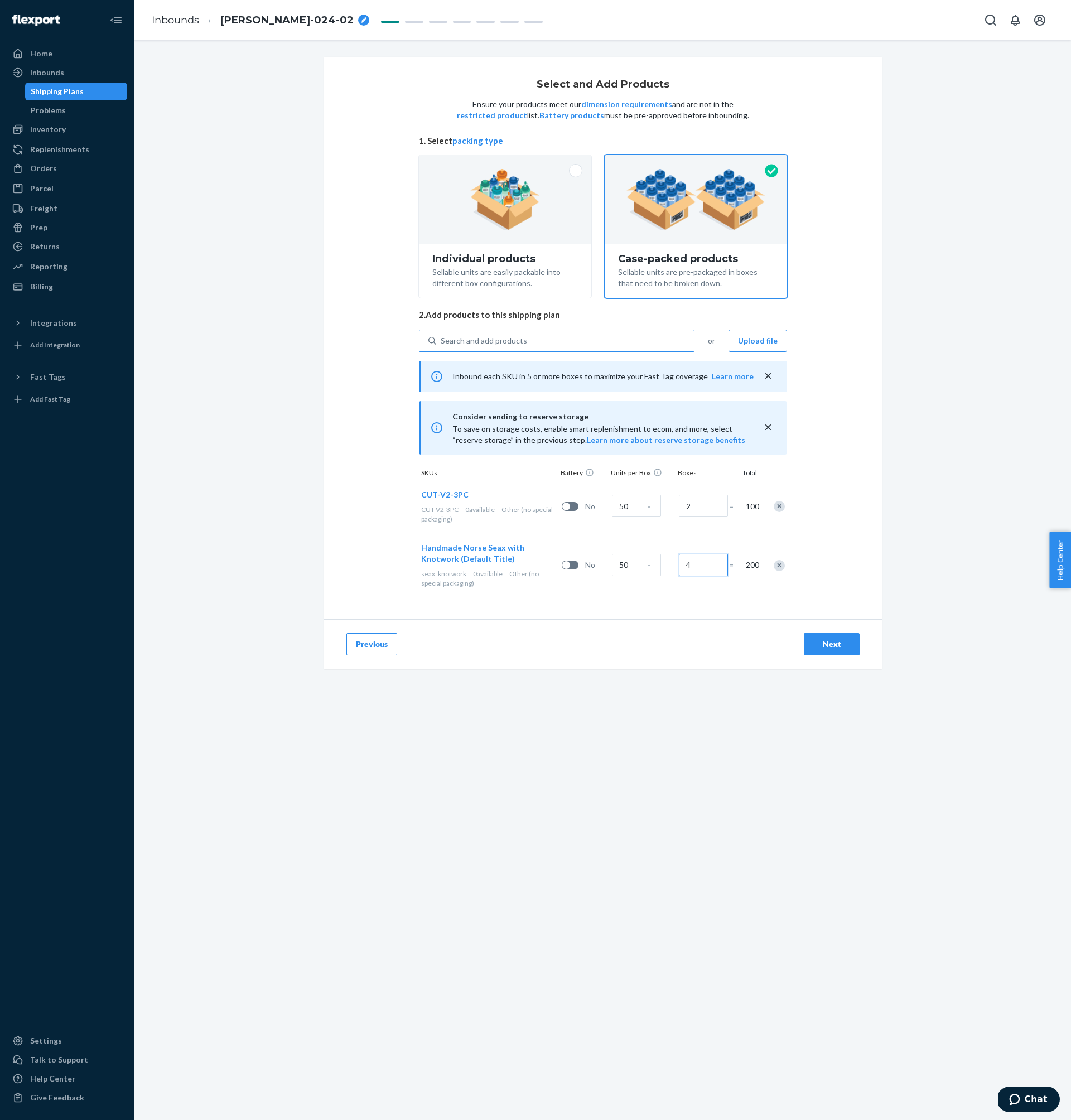
type input "4"
click at [864, 570] on div "Select and Add Products Ensure your products meet our dimension requirements an…" at bounding box center [603, 338] width 558 height 562
click at [835, 648] on div "Next" at bounding box center [831, 644] width 37 height 11
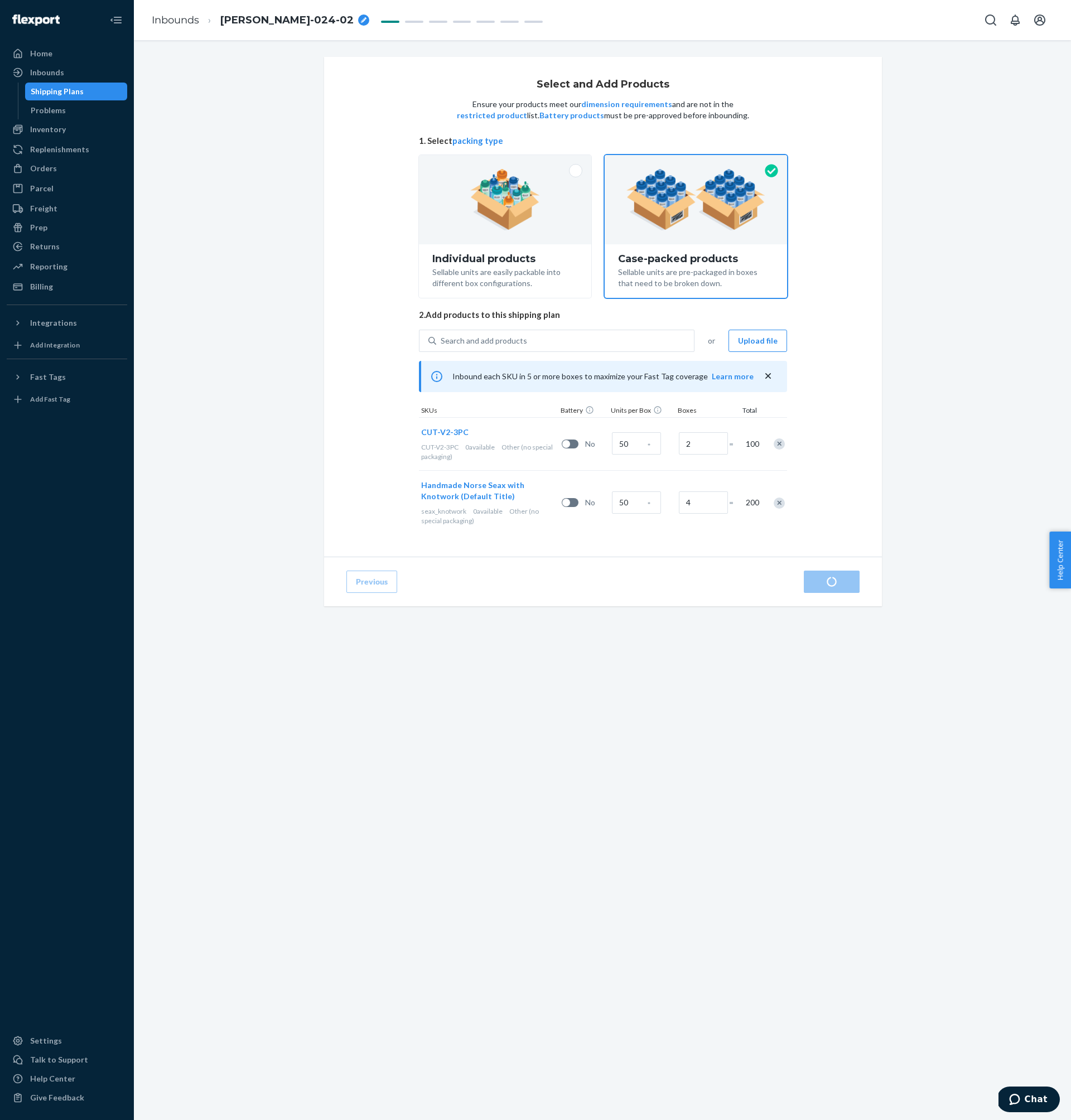
radio input "true"
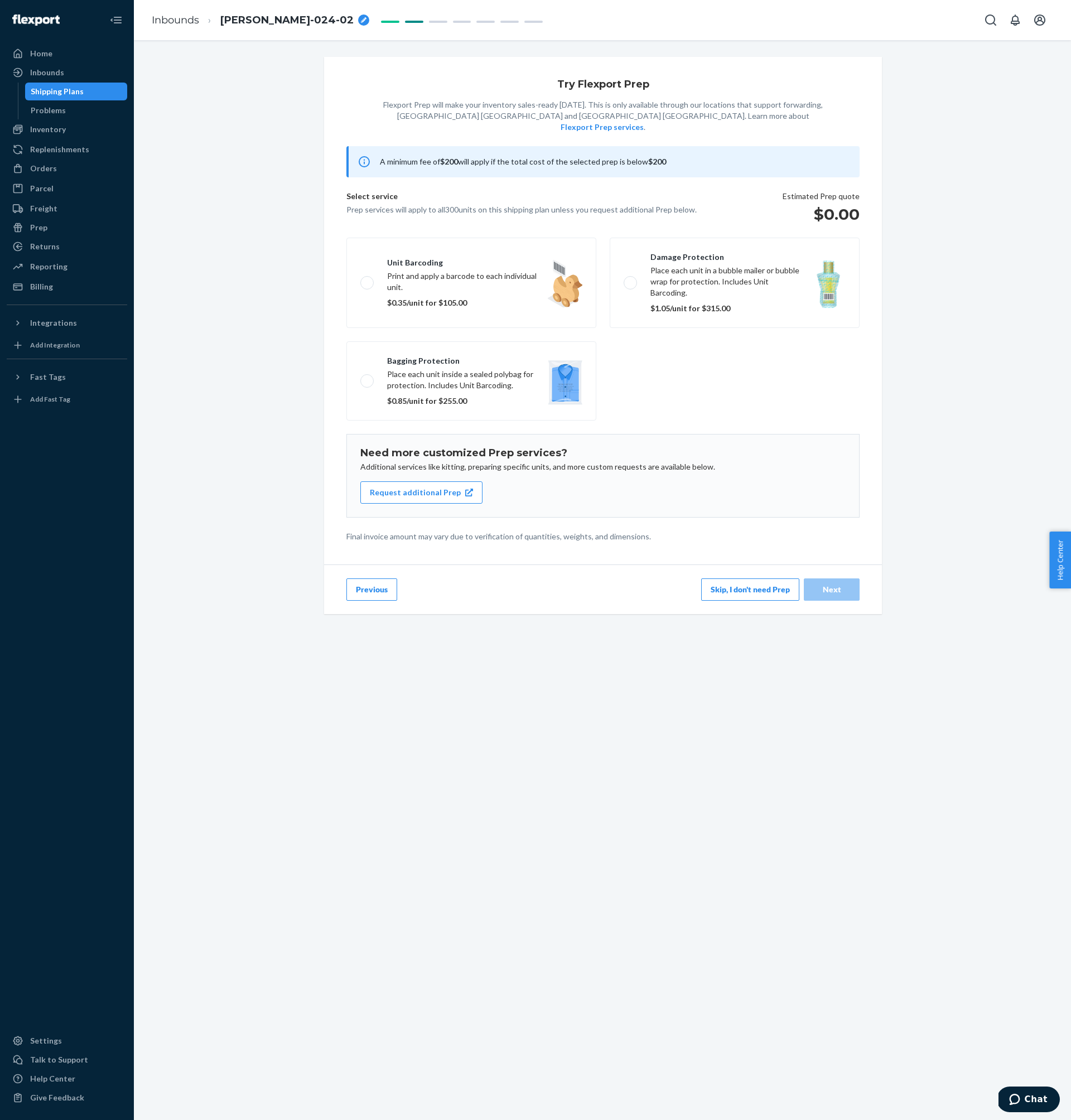
click at [732, 578] on button "Skip, I don't need Prep" at bounding box center [750, 589] width 98 height 23
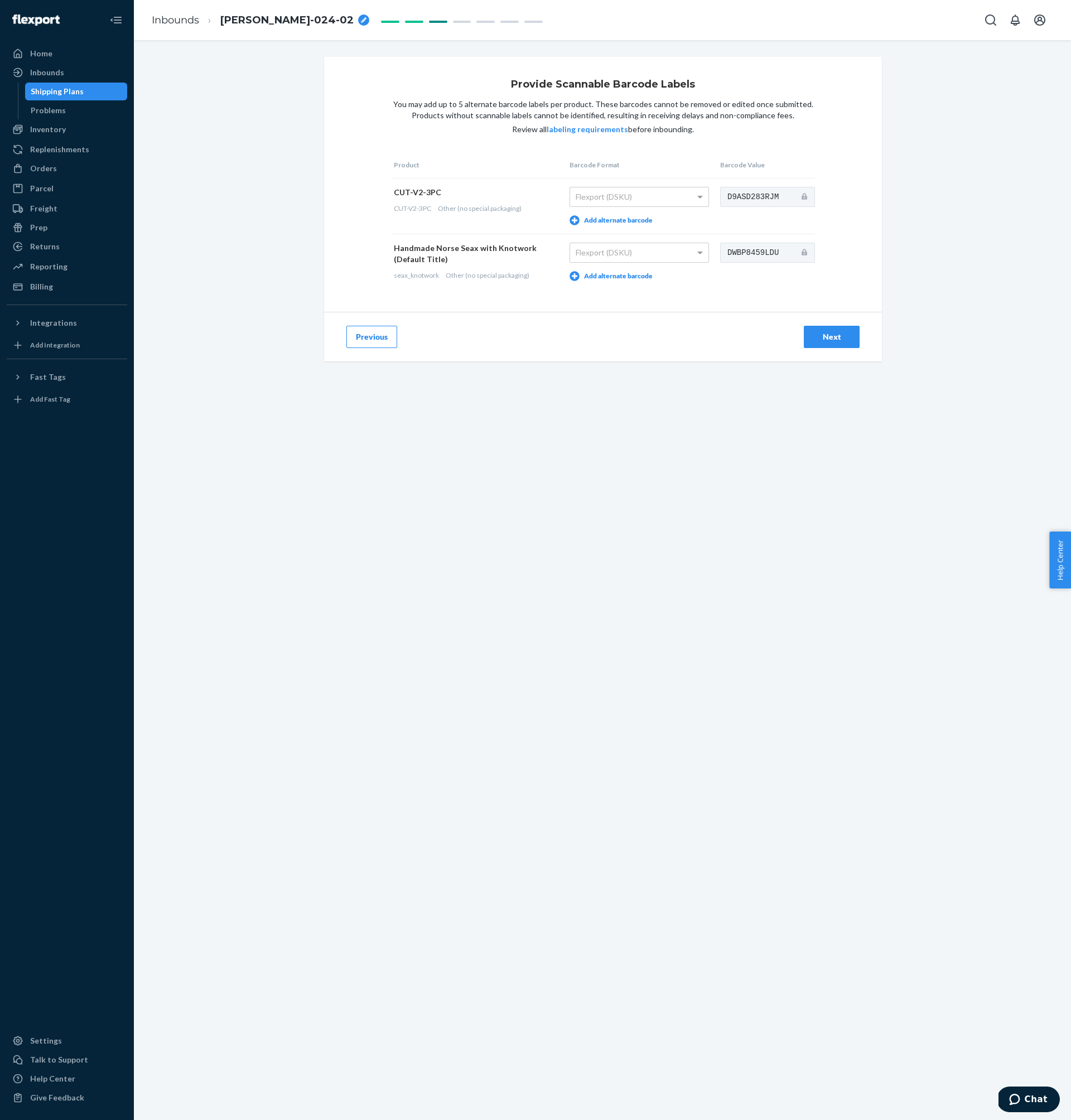
click at [824, 340] on div "Next" at bounding box center [831, 337] width 37 height 11
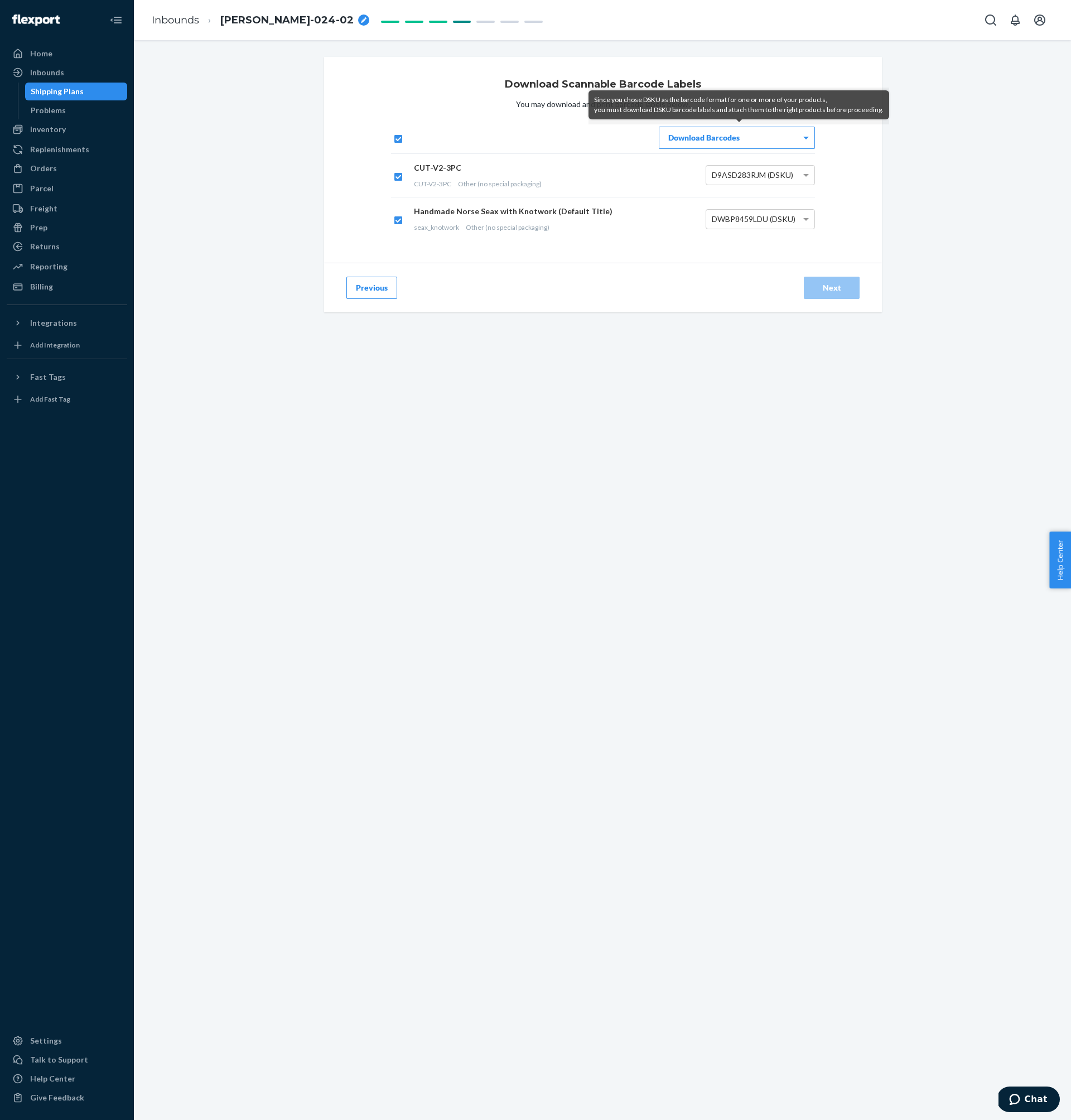
click at [741, 142] on div "Download Barcodes" at bounding box center [737, 137] width 155 height 21
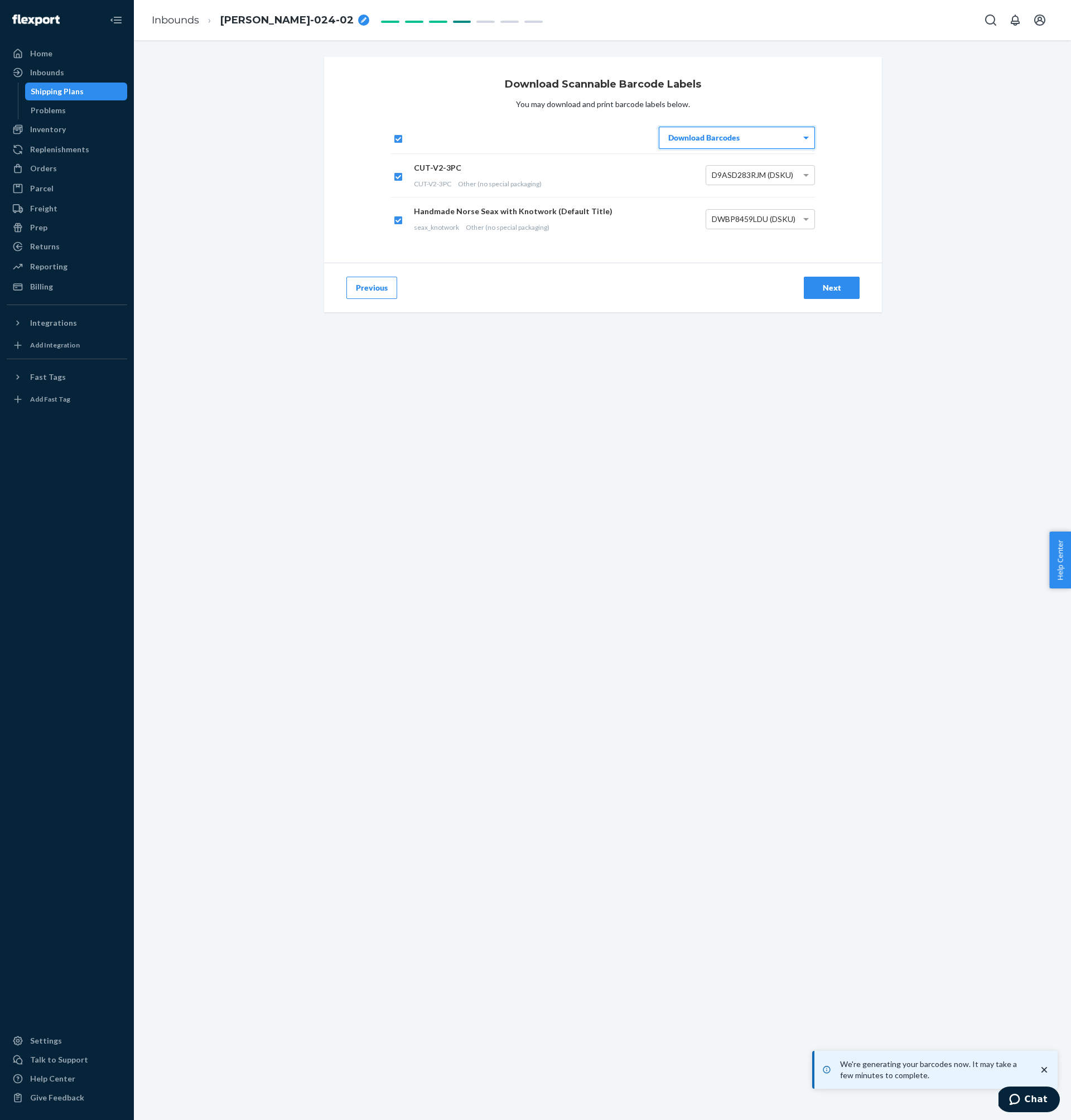
click at [837, 280] on button "Next" at bounding box center [831, 287] width 56 height 23
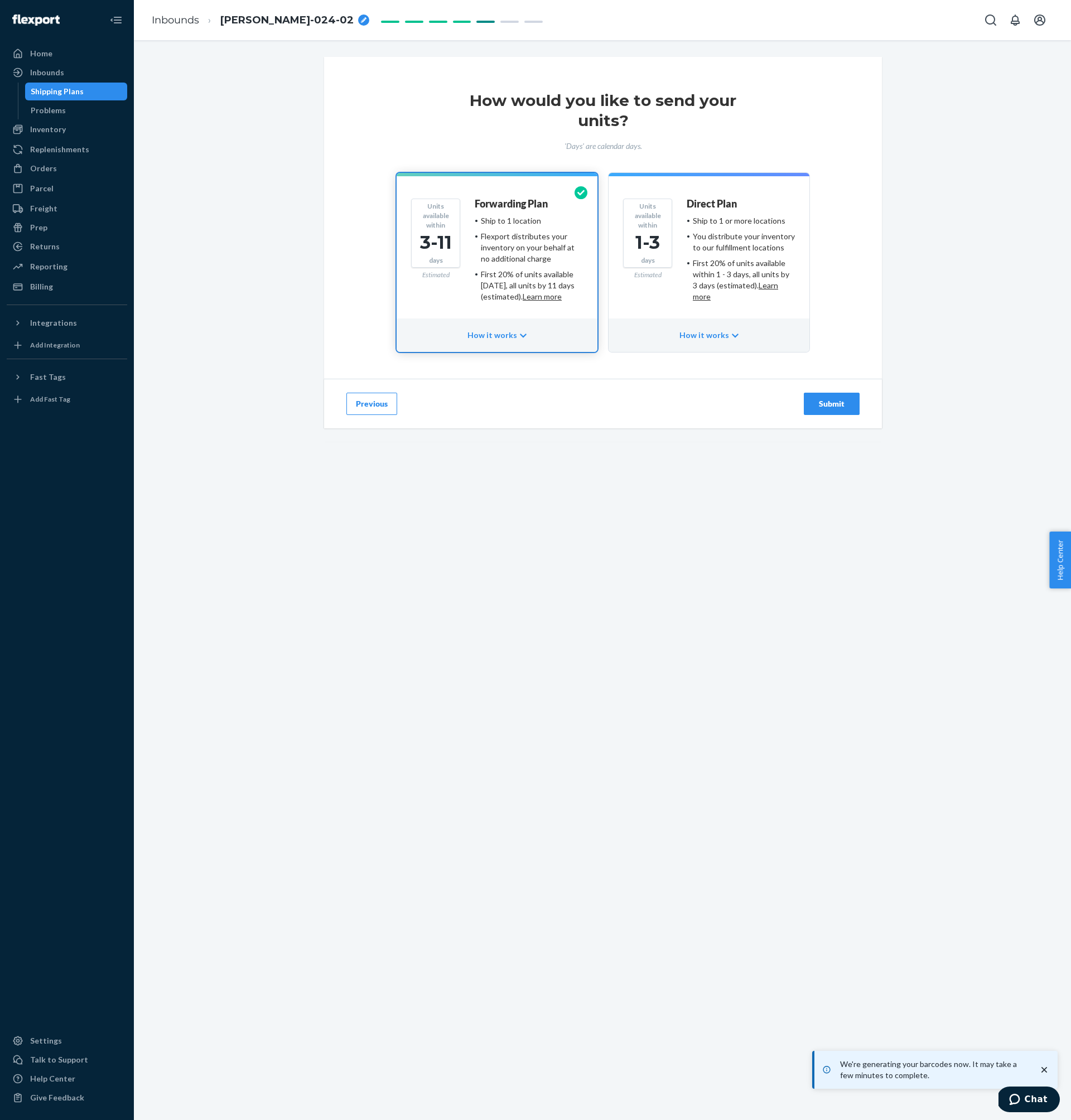
click at [847, 401] on div "Submit" at bounding box center [831, 404] width 37 height 11
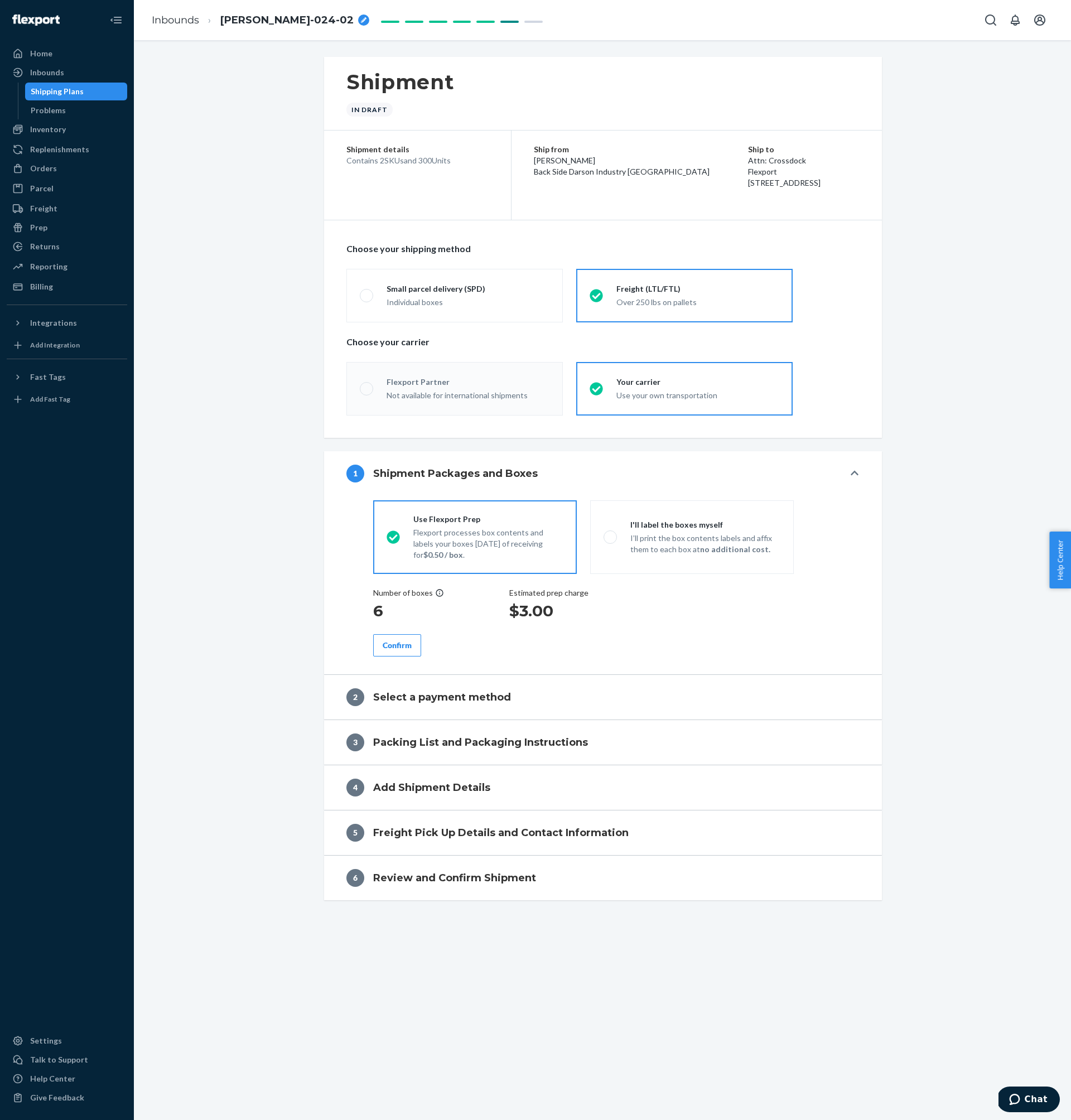
radio input "true"
radio input "false"
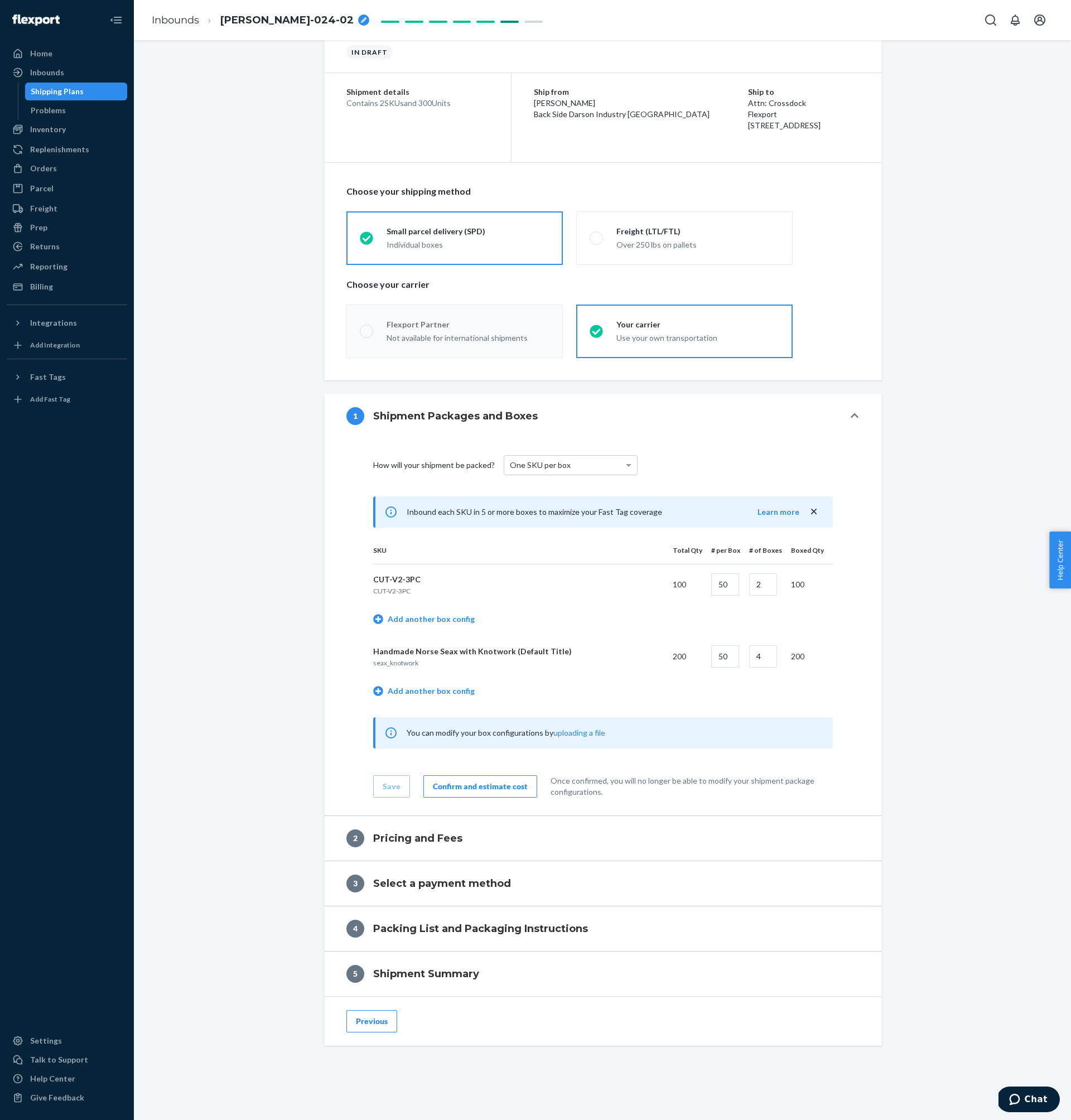
scroll to position [58, 0]
click at [478, 787] on div "Confirm and estimate cost" at bounding box center [480, 786] width 95 height 11
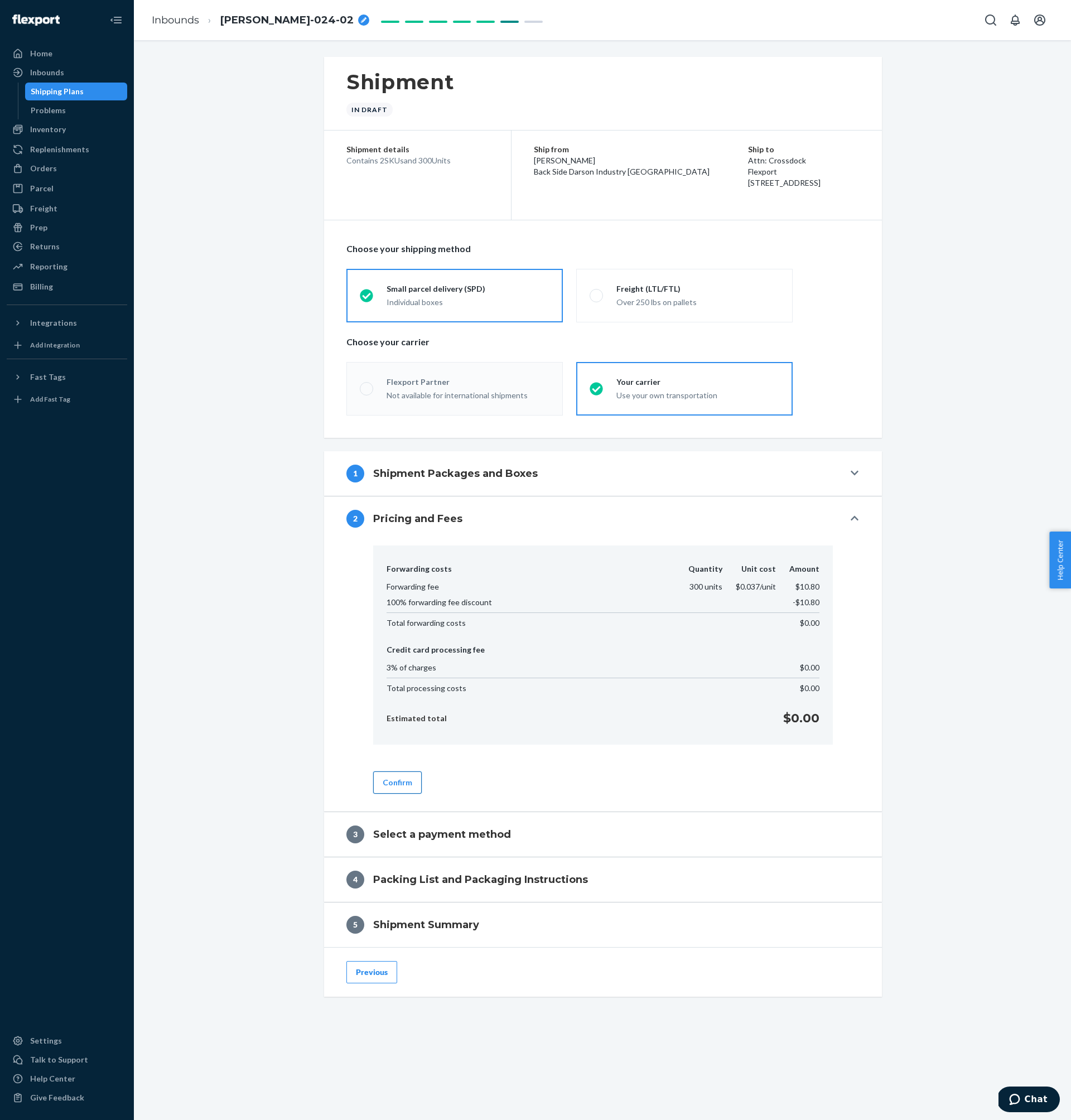
click at [411, 783] on button "Confirm" at bounding box center [398, 782] width 49 height 23
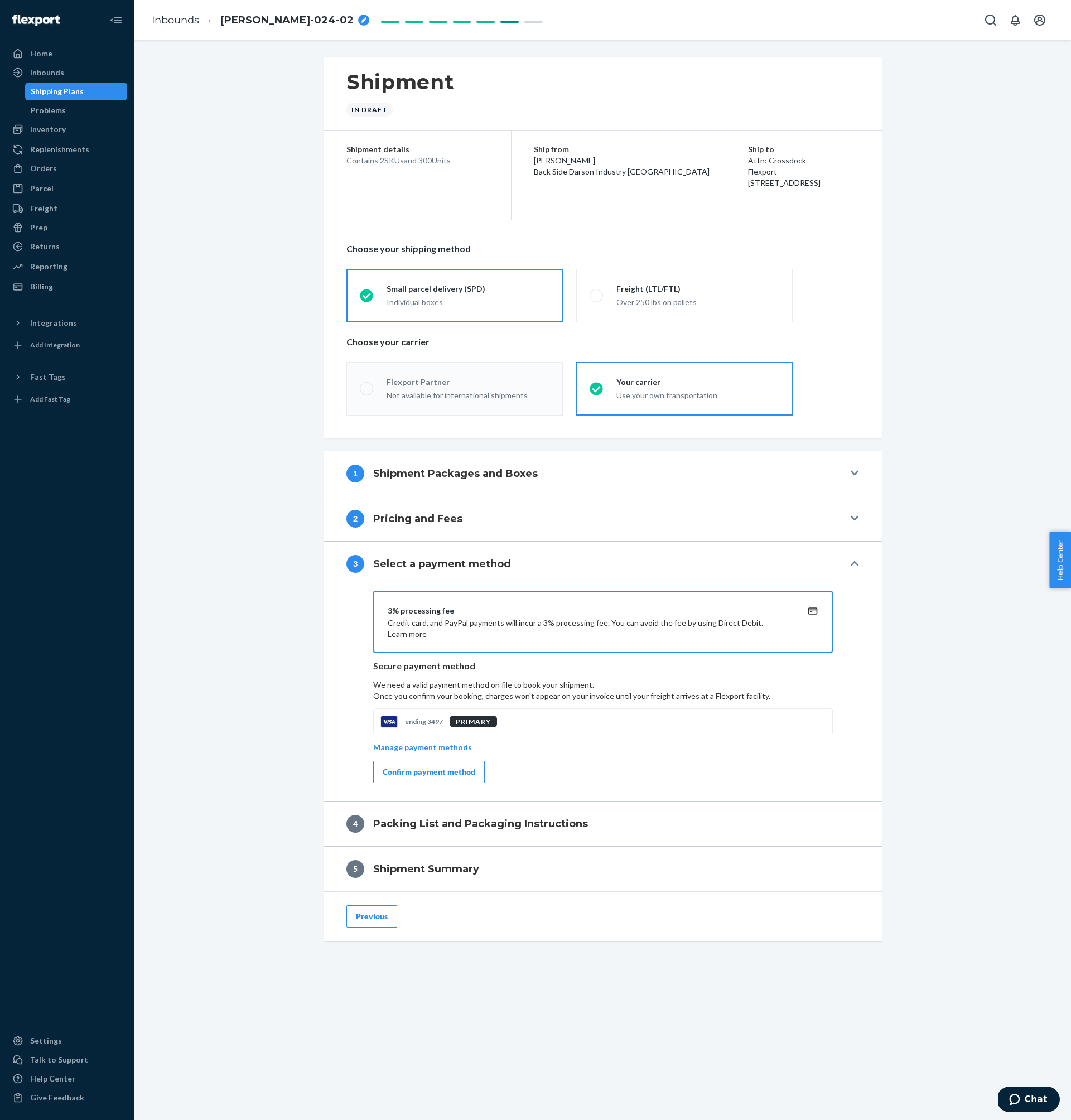
click at [414, 771] on div "Confirm payment method" at bounding box center [429, 772] width 92 height 11
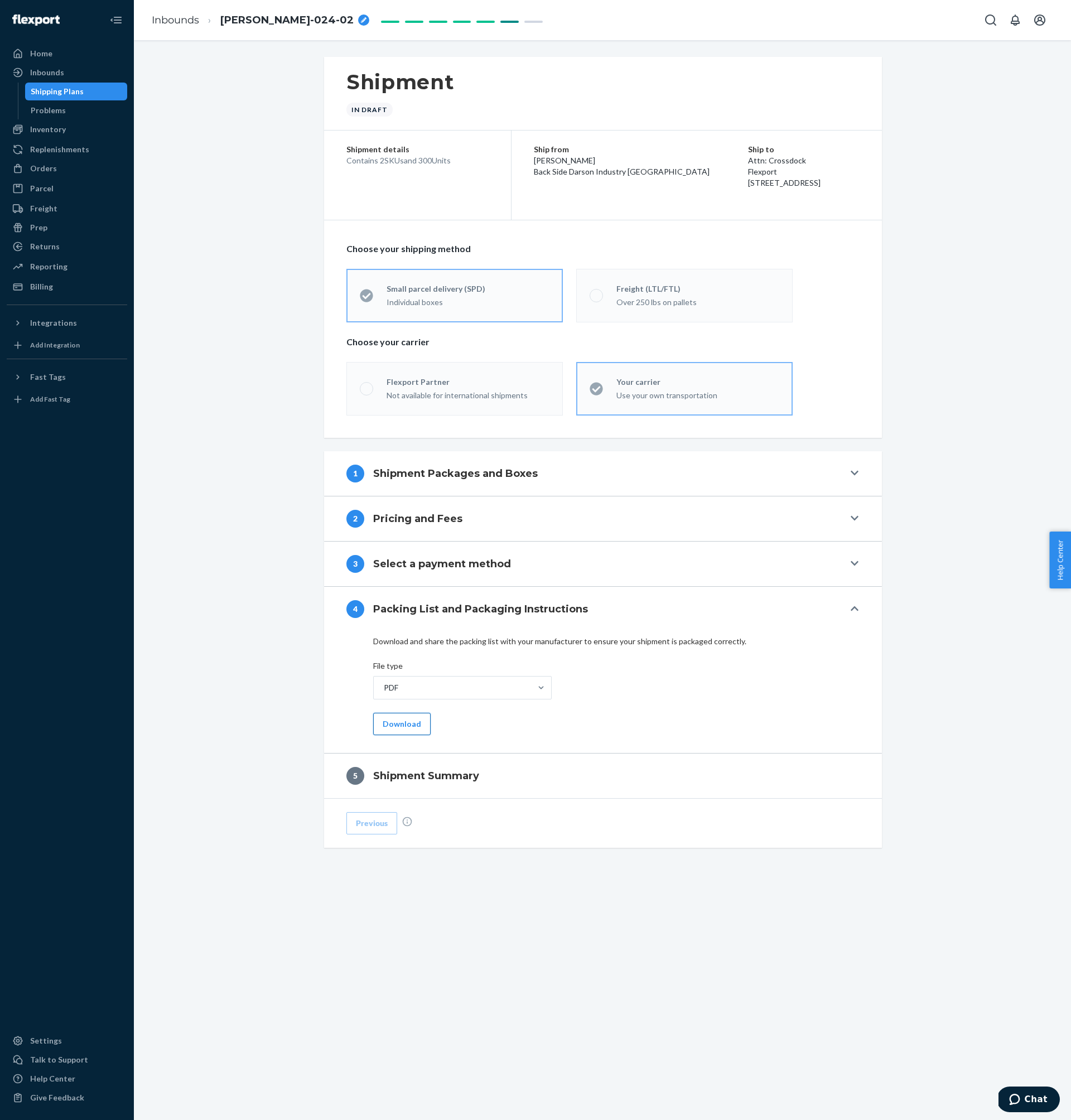
click at [416, 721] on button "Download" at bounding box center [402, 724] width 57 height 23
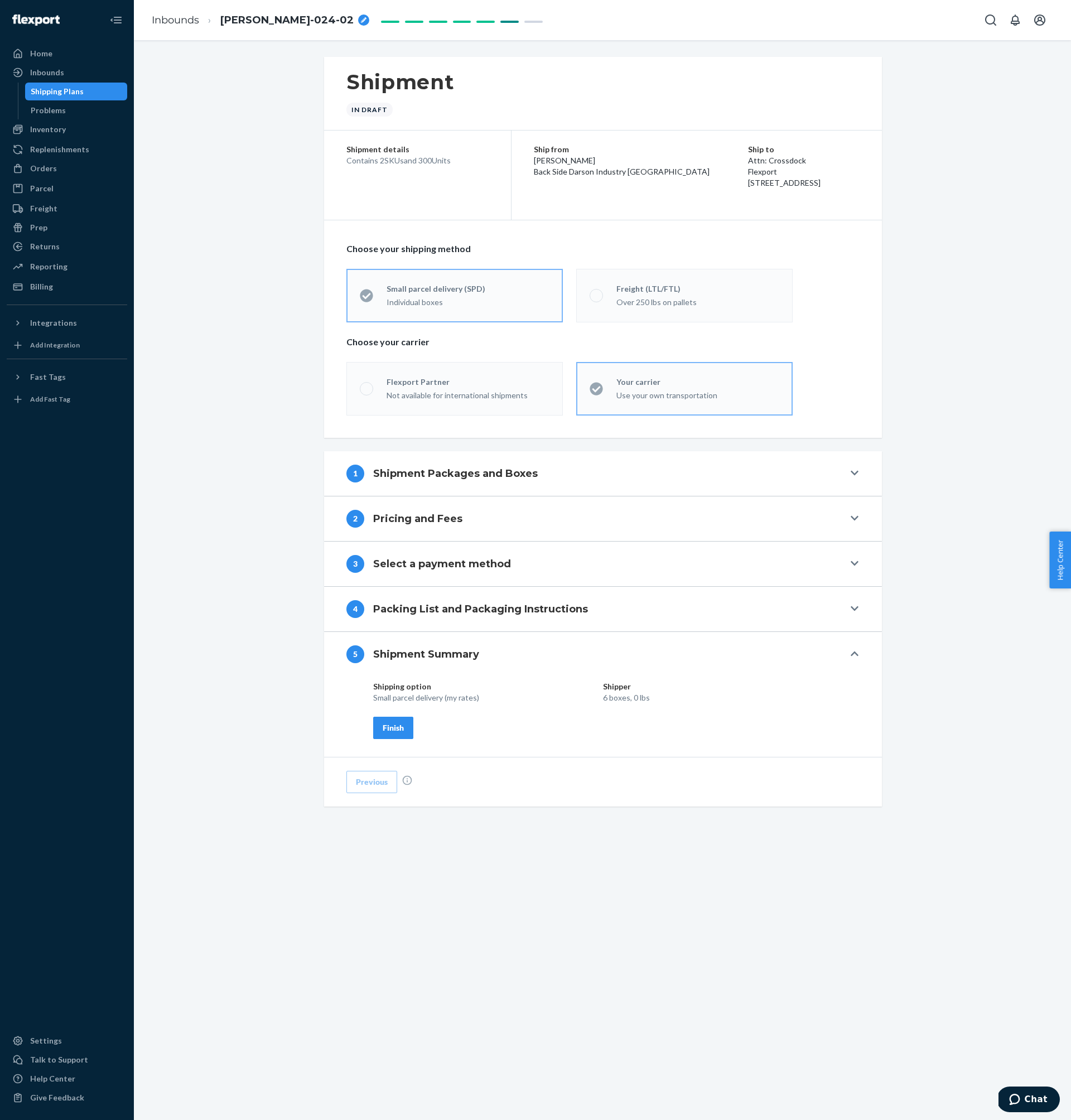
click at [391, 725] on div "Finish" at bounding box center [393, 728] width 21 height 11
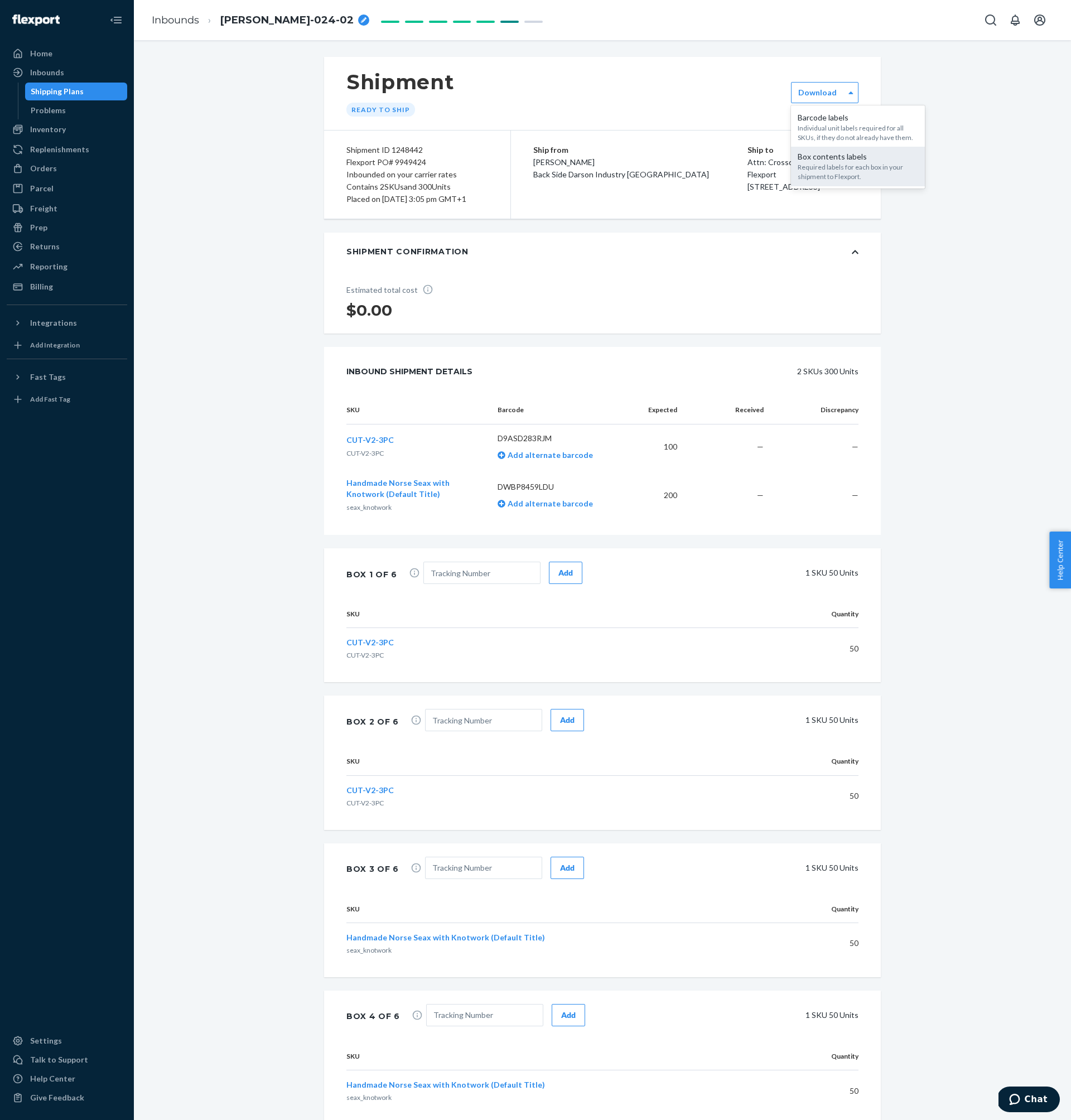
click at [823, 158] on div "Box contents labels" at bounding box center [858, 157] width 121 height 11
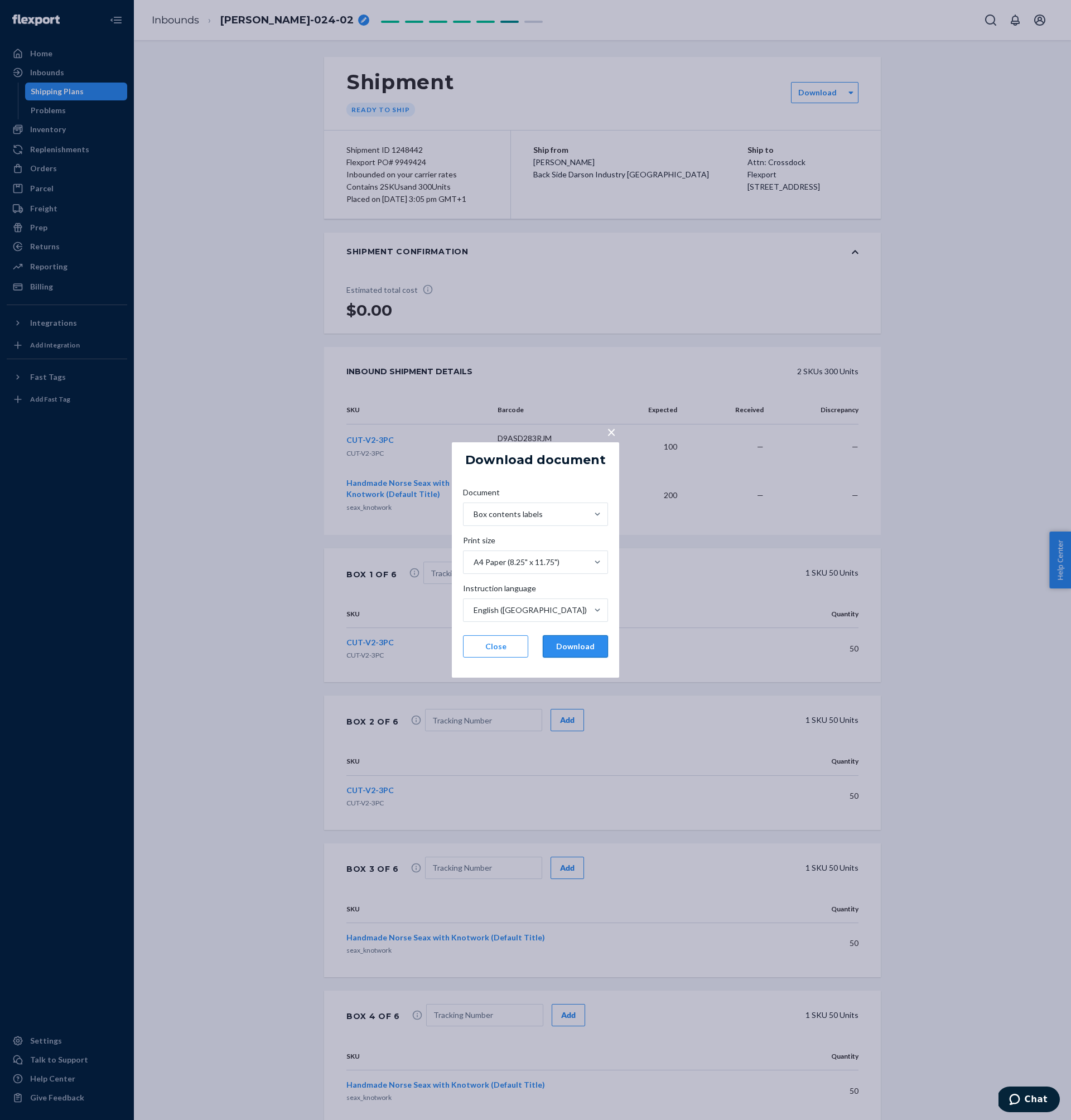
click at [575, 651] on button "Download" at bounding box center [575, 646] width 65 height 23
click at [772, 333] on div "× Download document Document Box contents labels Print size A4 Paper (8.25" x 1…" at bounding box center [536, 560] width 1071 height 1120
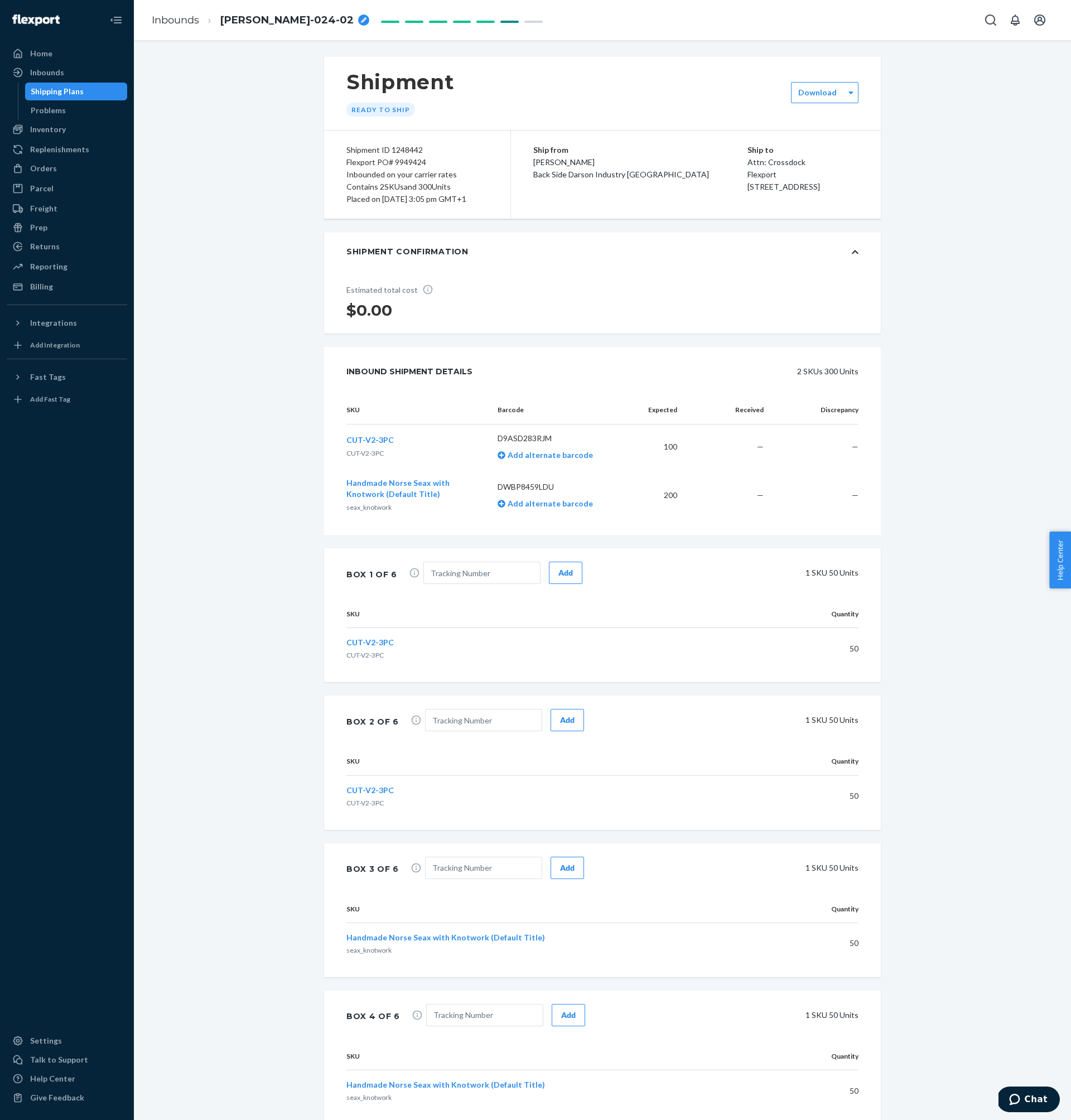
click at [398, 148] on div "Shipment ID 1248442" at bounding box center [417, 150] width 142 height 13
copy div "1248442"
click at [44, 65] on div "Inbounds" at bounding box center [67, 73] width 118 height 16
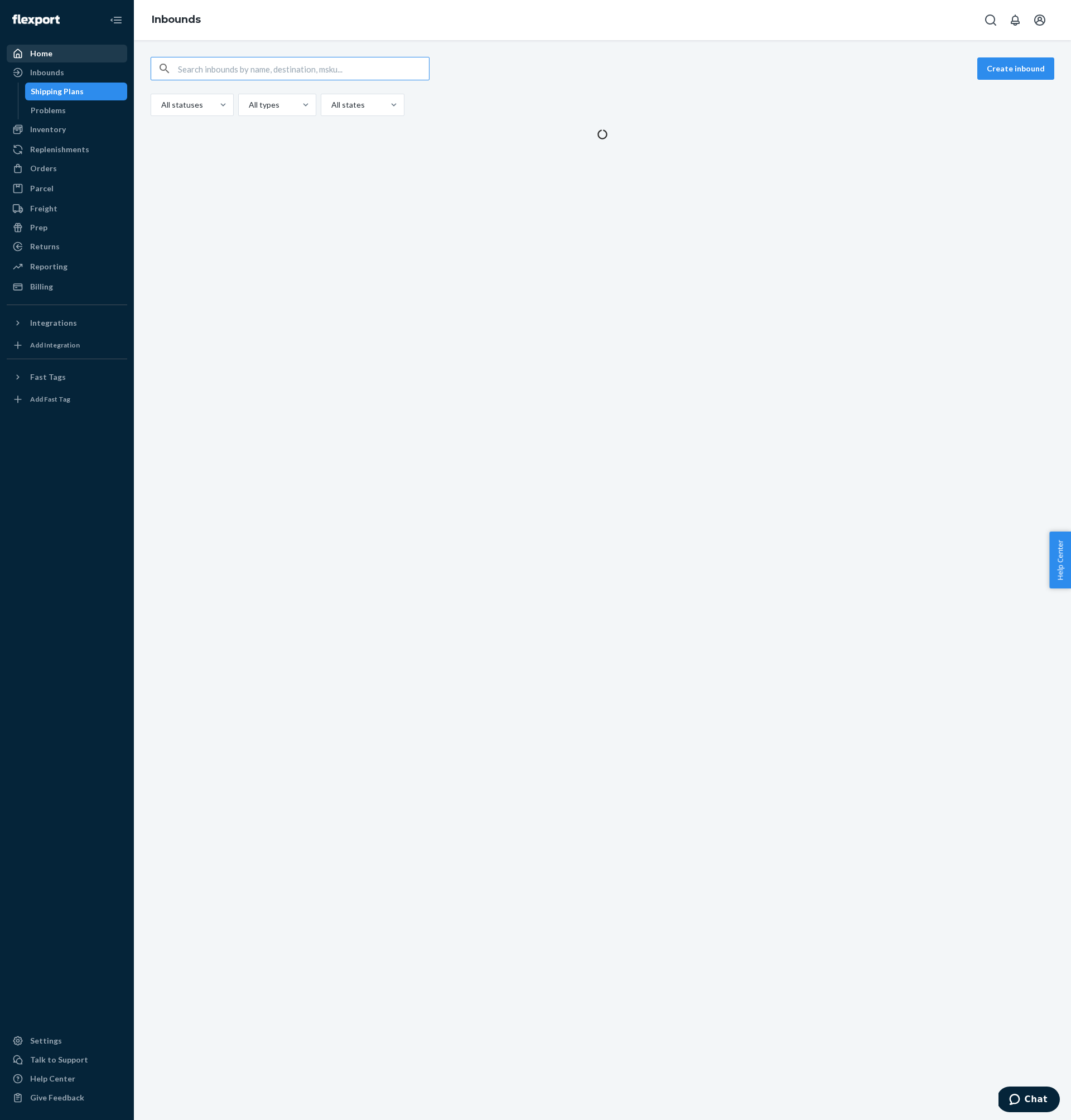
click at [52, 56] on div "Home" at bounding box center [67, 53] width 118 height 16
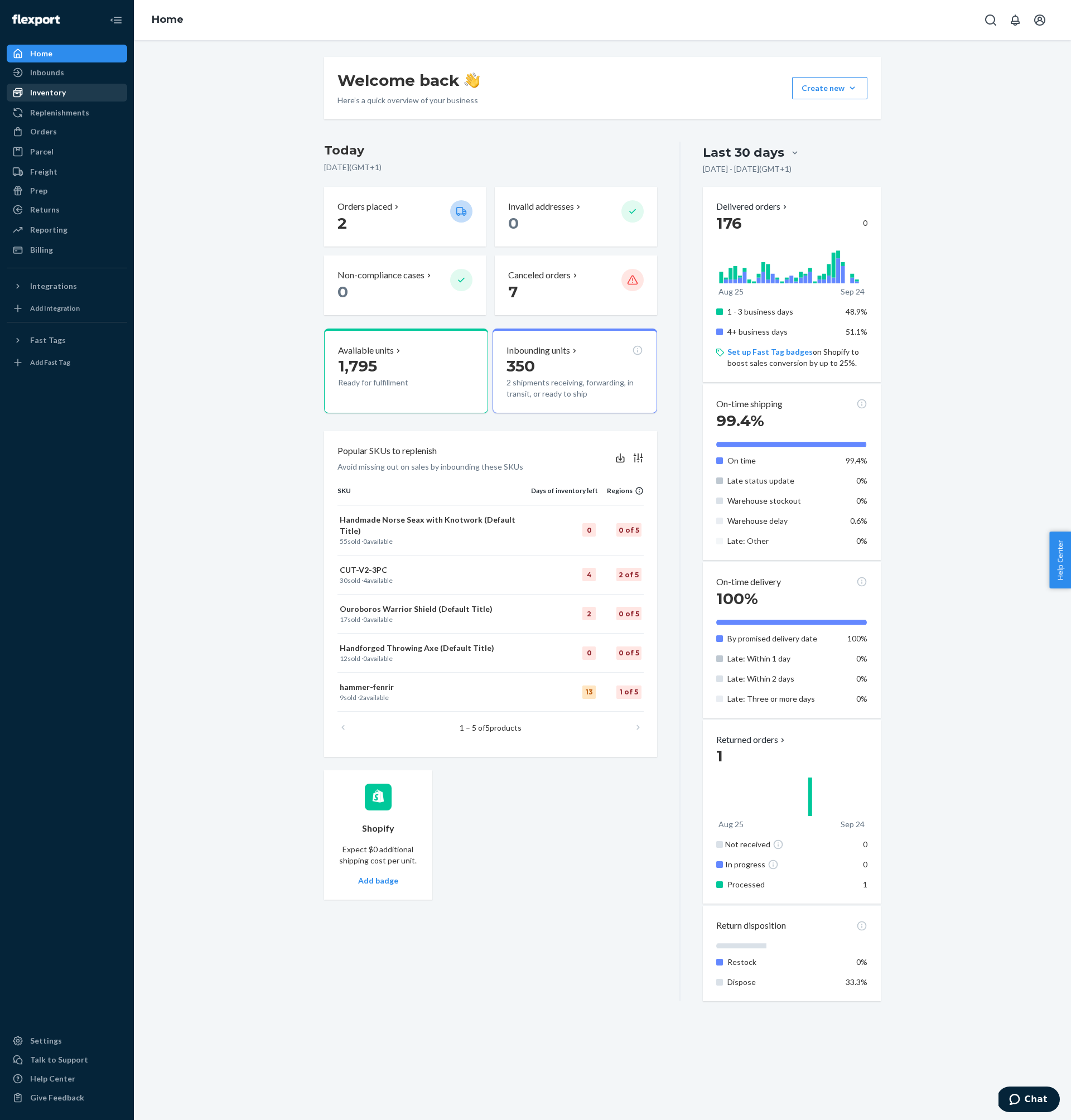
click at [54, 85] on div "Inventory" at bounding box center [67, 92] width 118 height 16
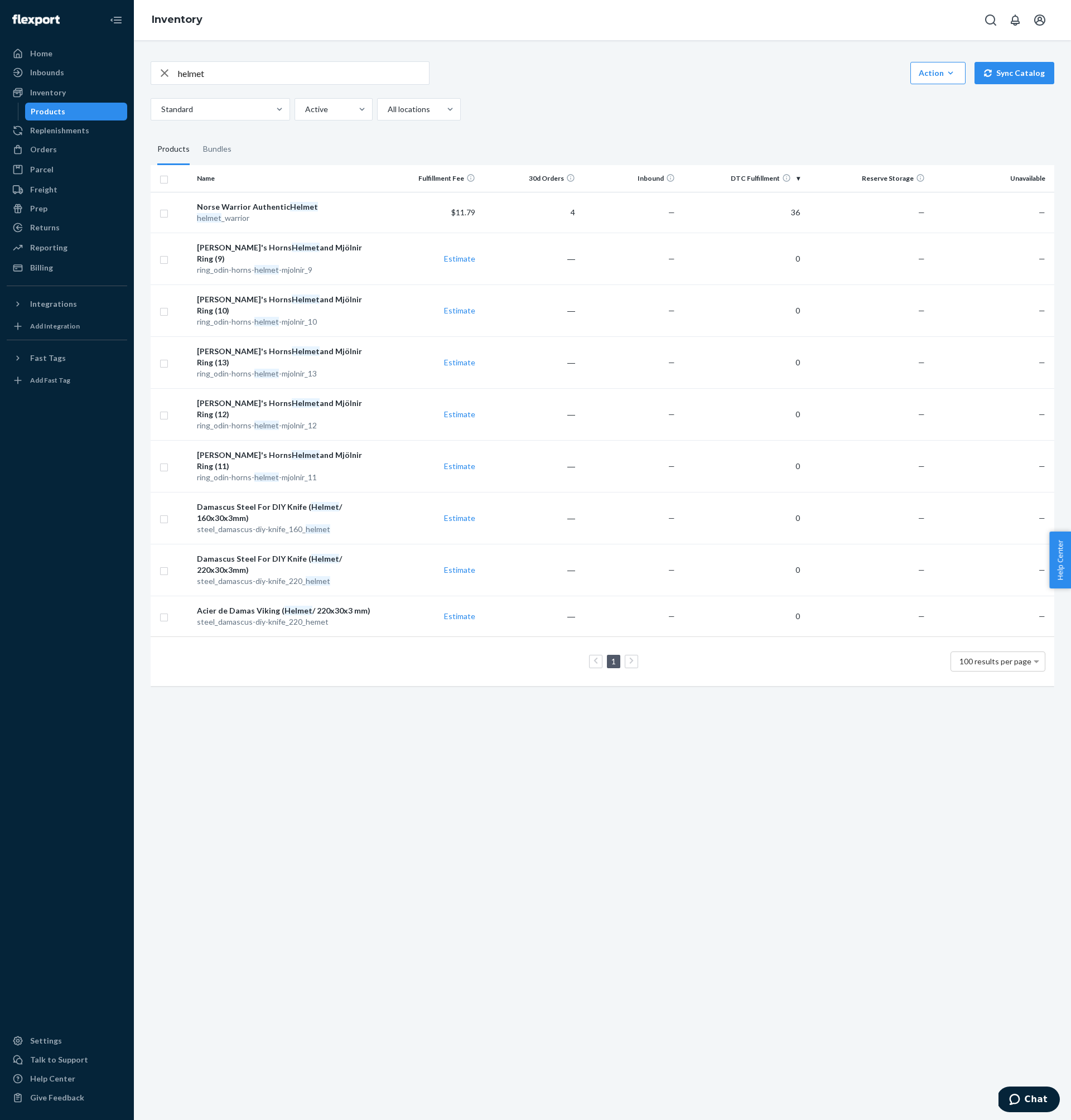
click at [284, 73] on input "helmet" at bounding box center [303, 73] width 251 height 23
type input "cutlery"
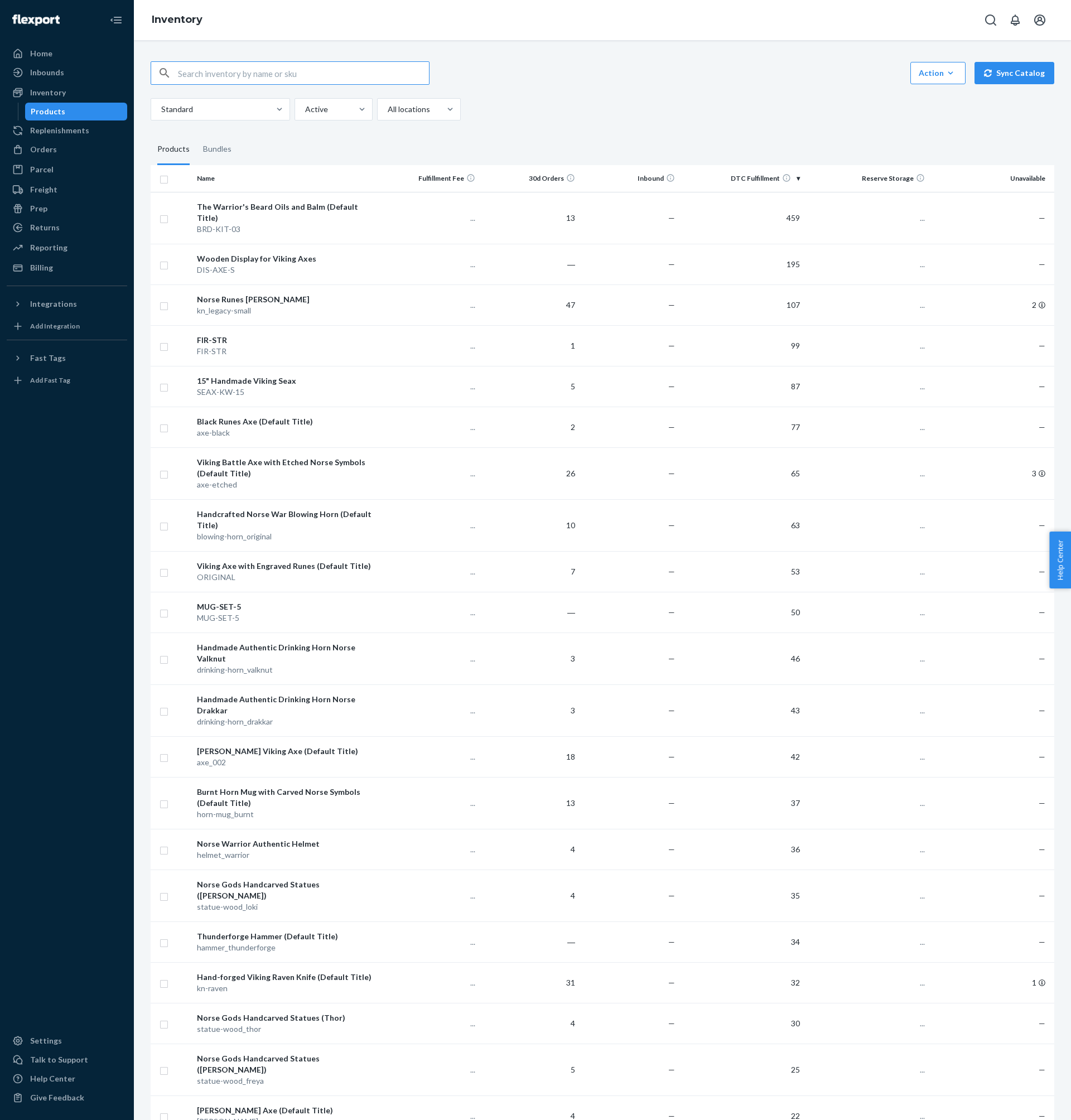
click at [334, 81] on input "text" at bounding box center [303, 73] width 251 height 23
type input "cut"
